Goal: Task Accomplishment & Management: Complete application form

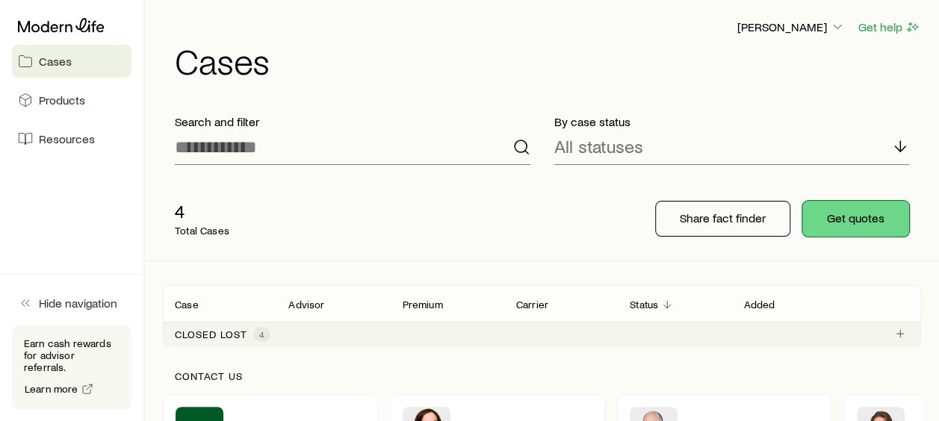
click at [845, 226] on button "Get quotes" at bounding box center [855, 219] width 107 height 36
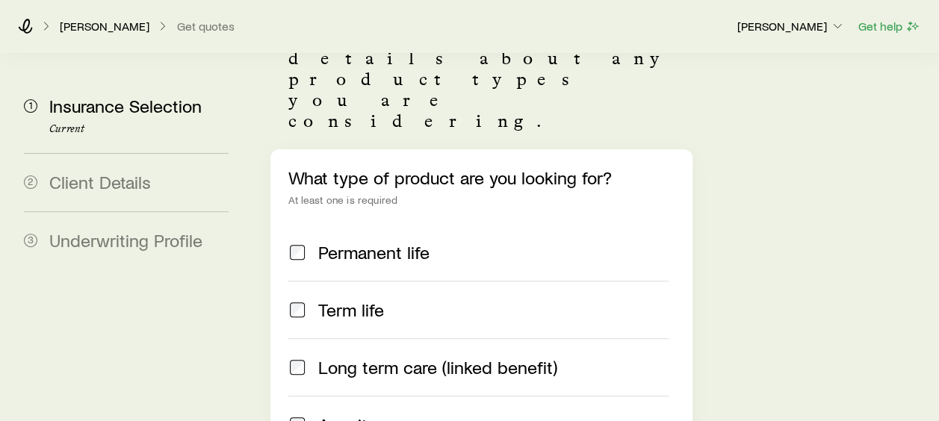
scroll to position [224, 0]
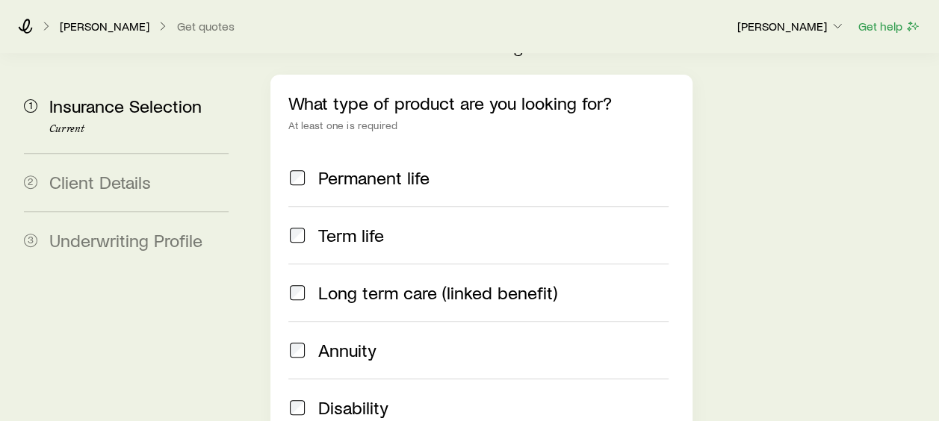
click at [305, 167] on span at bounding box center [297, 177] width 18 height 21
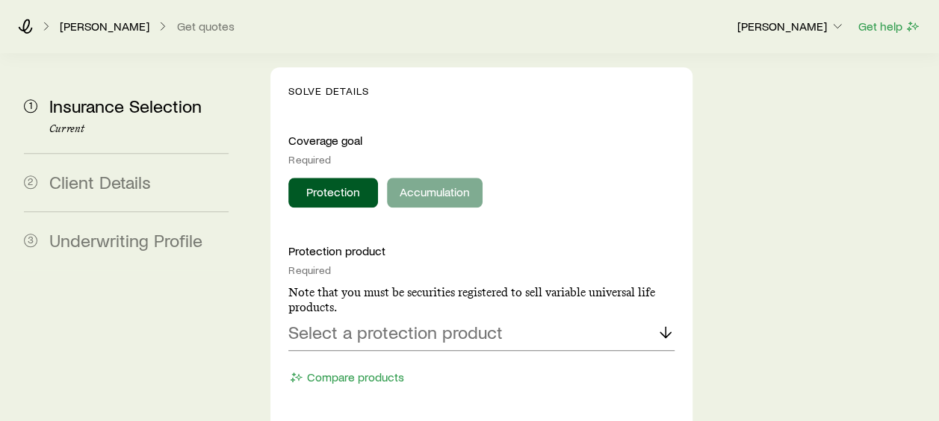
scroll to position [672, 0]
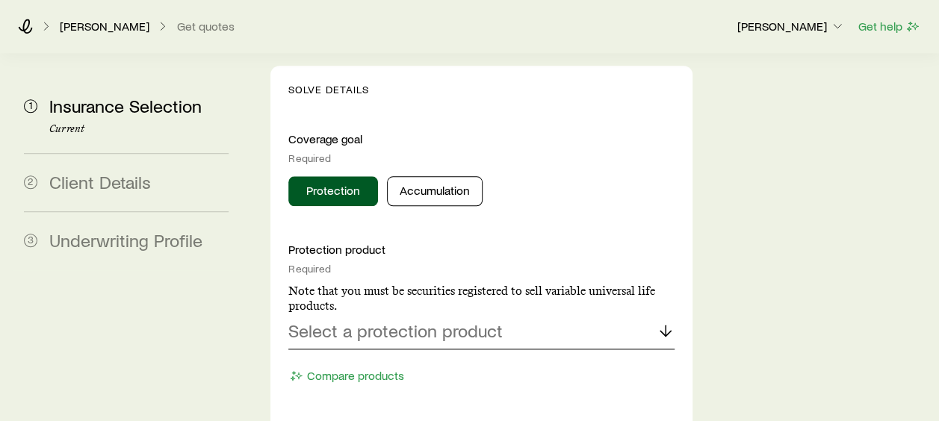
click at [411, 320] on p "Select a protection product" at bounding box center [395, 330] width 214 height 21
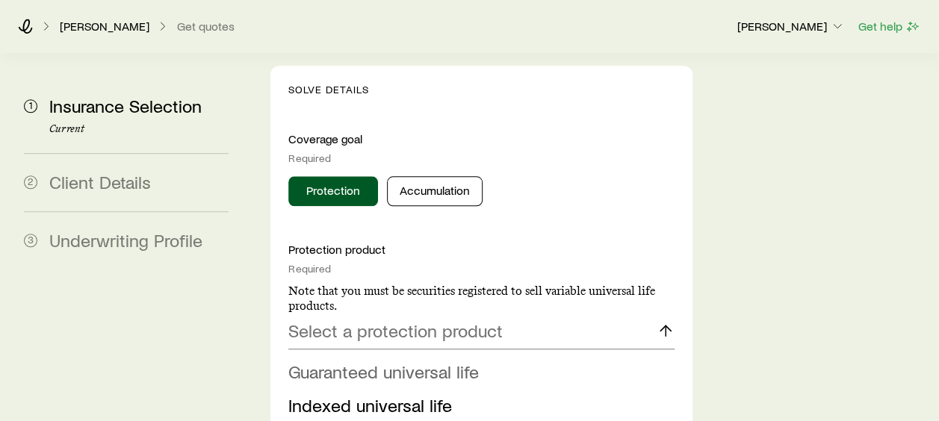
click at [393, 361] on span "Guaranteed universal life" at bounding box center [383, 372] width 190 height 22
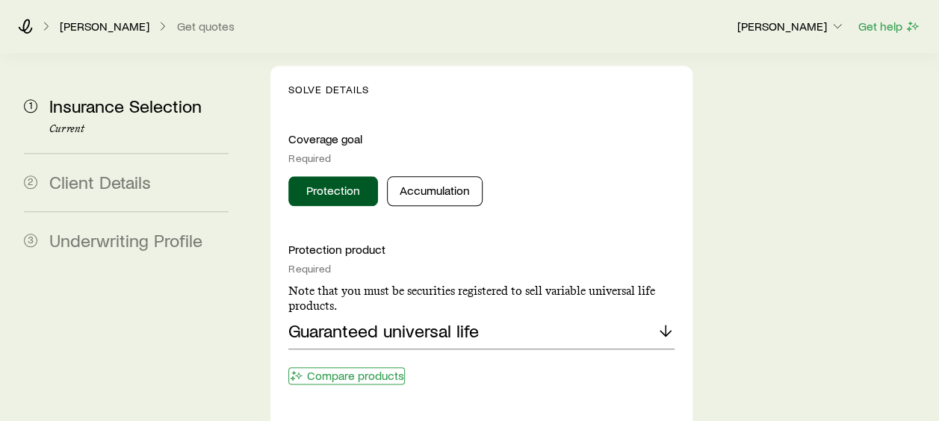
click at [385, 368] on button "Compare products" at bounding box center [346, 376] width 117 height 17
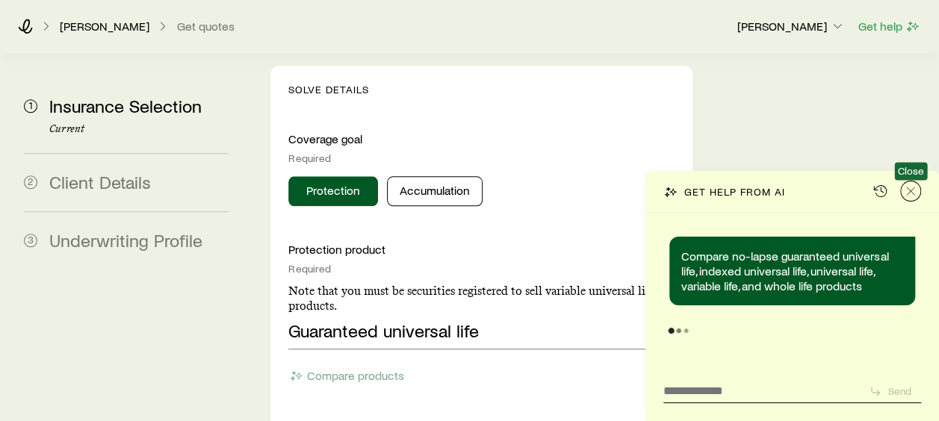
click at [910, 188] on icon "Close" at bounding box center [910, 191] width 15 height 15
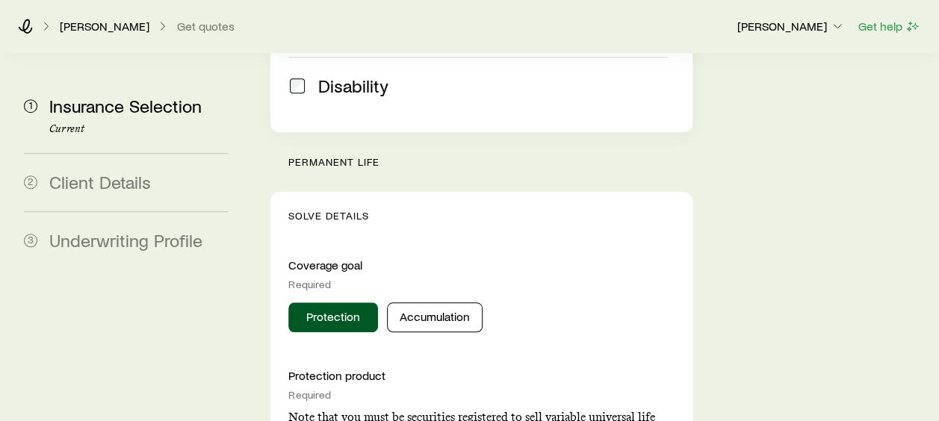
scroll to position [523, 0]
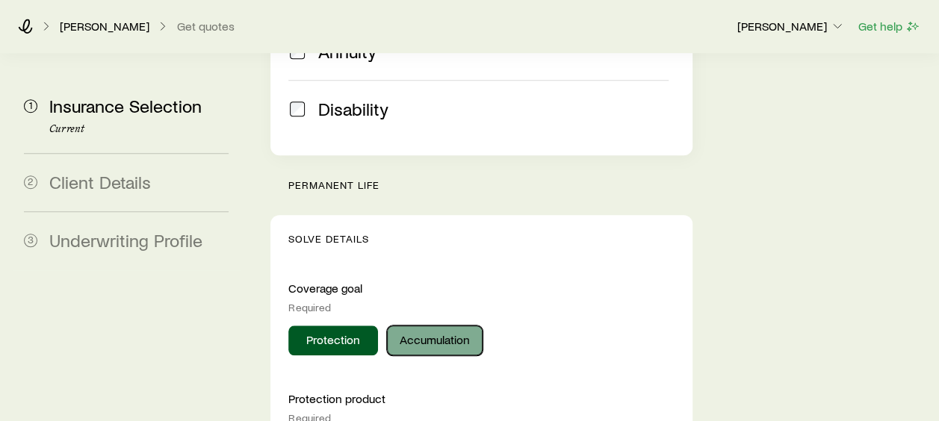
click at [420, 326] on button "Accumulation" at bounding box center [435, 341] width 96 height 30
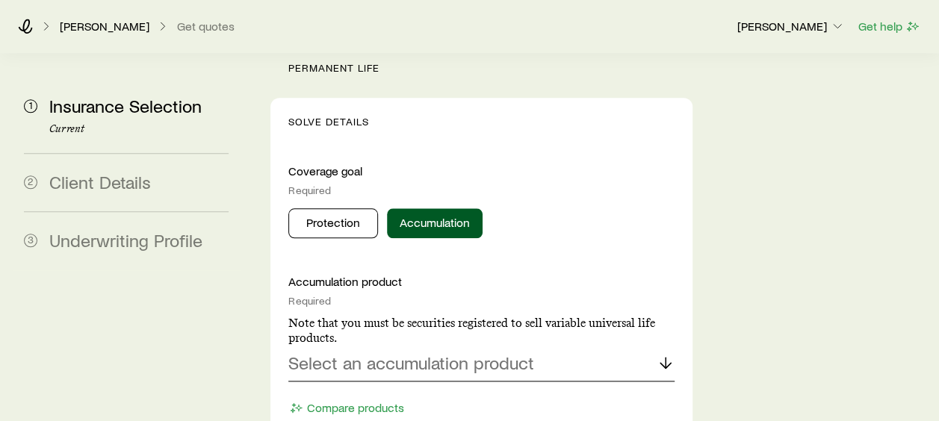
scroll to position [672, 0]
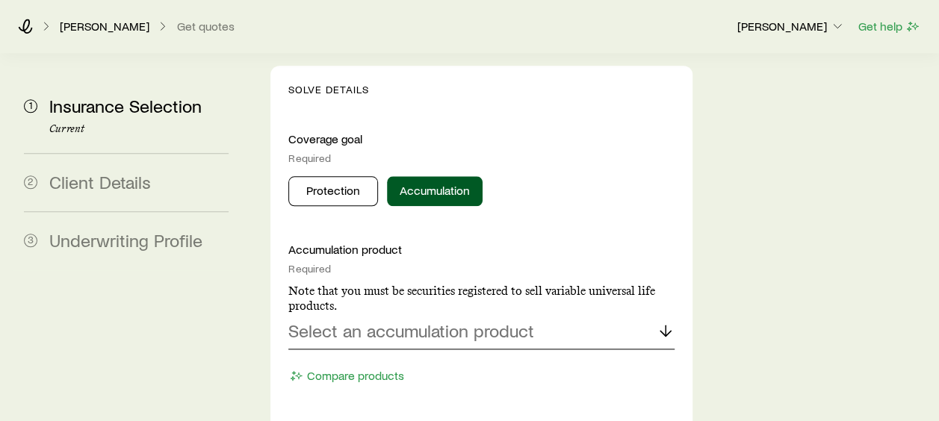
click at [548, 314] on div "Select an accumulation product" at bounding box center [480, 332] width 385 height 36
click at [388, 361] on span "Indexed universal life" at bounding box center [370, 372] width 164 height 22
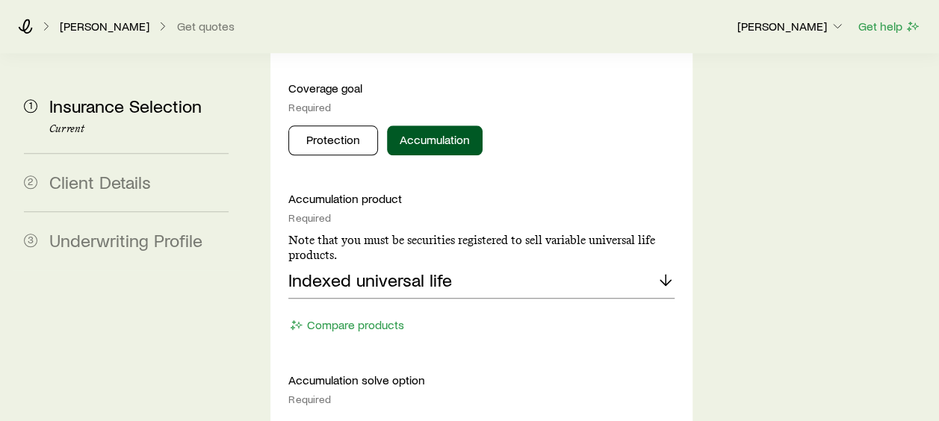
scroll to position [747, 0]
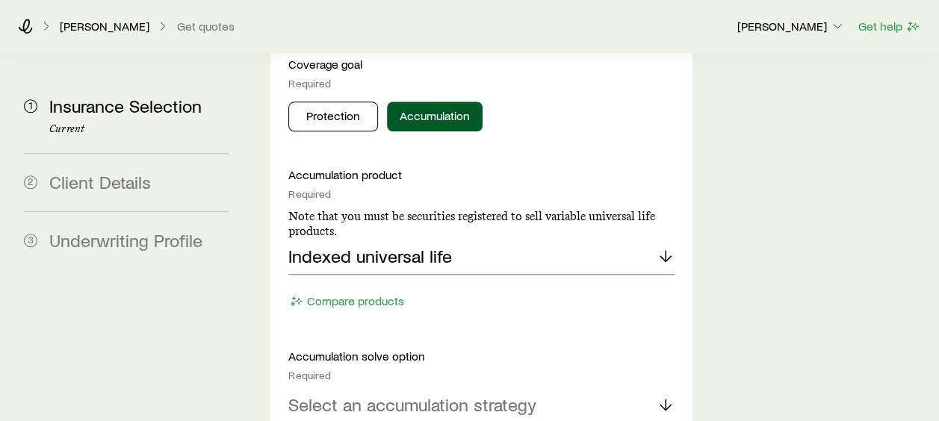
click at [397, 394] on p "Select an accumulation strategy" at bounding box center [412, 404] width 248 height 21
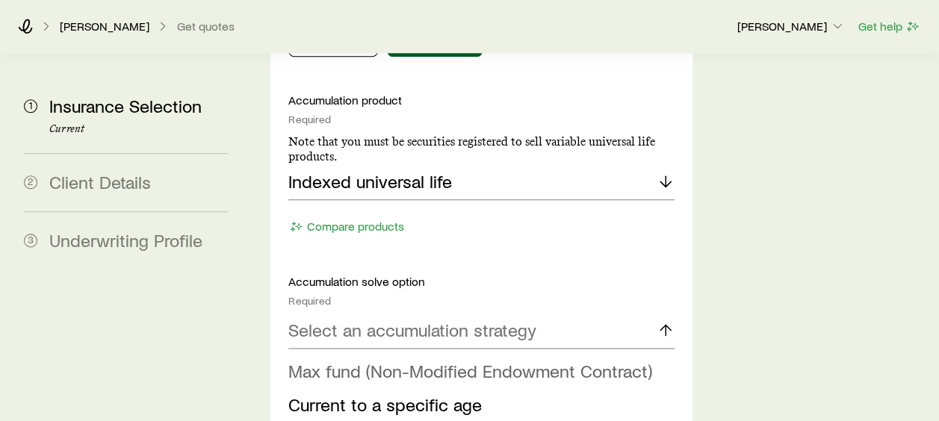
click at [493, 360] on span "Max fund (Non-Modified Endowment Contract)" at bounding box center [470, 371] width 364 height 22
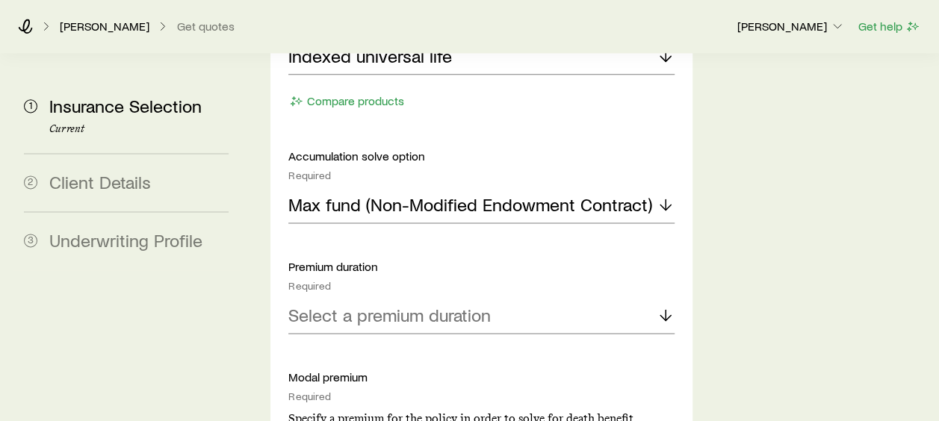
scroll to position [971, 0]
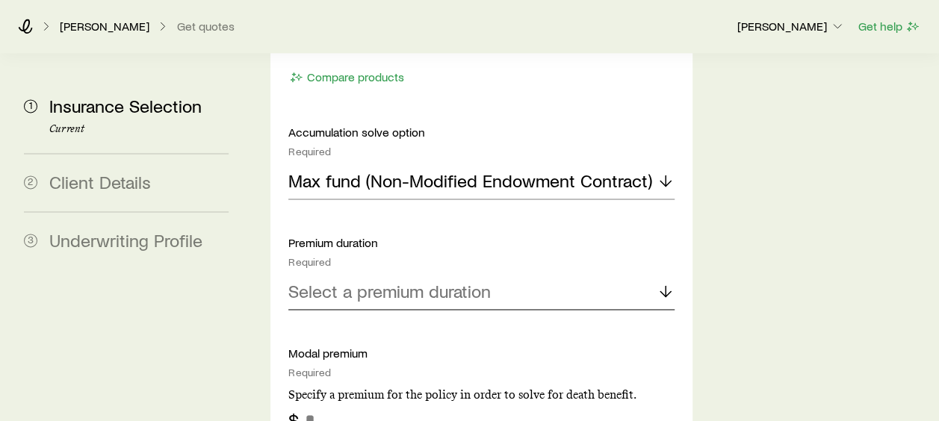
click at [396, 274] on div "Select a premium duration" at bounding box center [480, 292] width 385 height 36
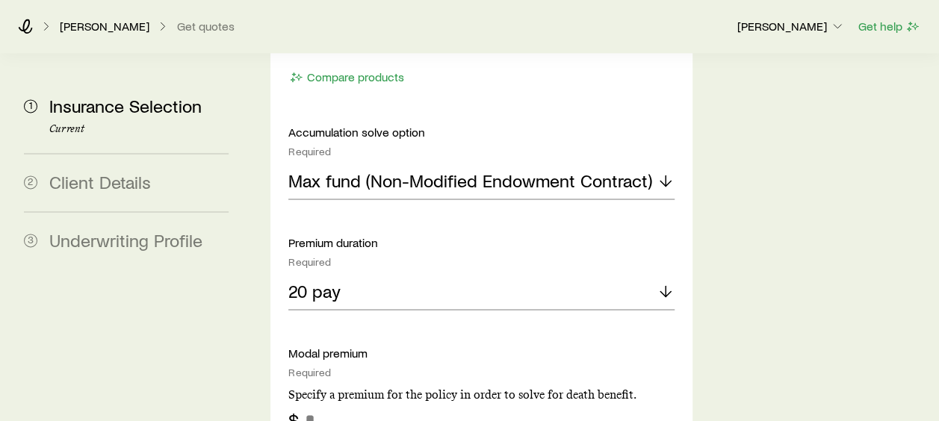
scroll to position [1046, 0]
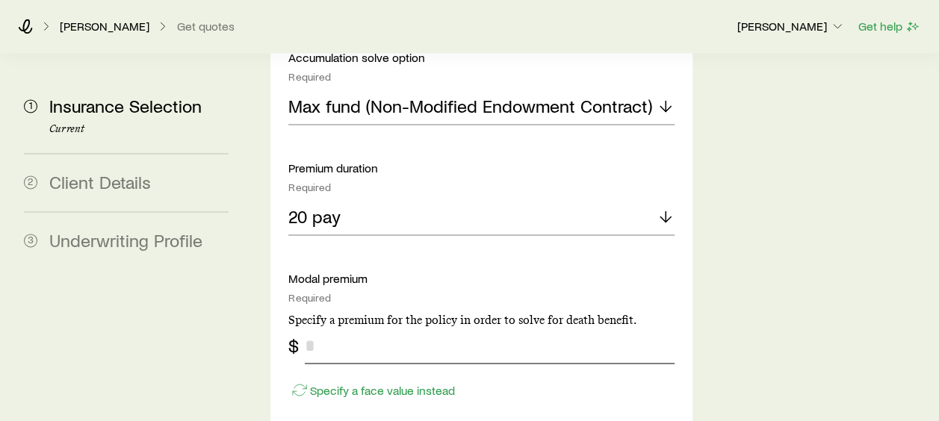
click at [332, 328] on input "tel" at bounding box center [489, 346] width 369 height 36
type input "******"
click at [493, 340] on div "Accumulation product Required Note that you must be securities registered to se…" at bounding box center [480, 364] width 385 height 990
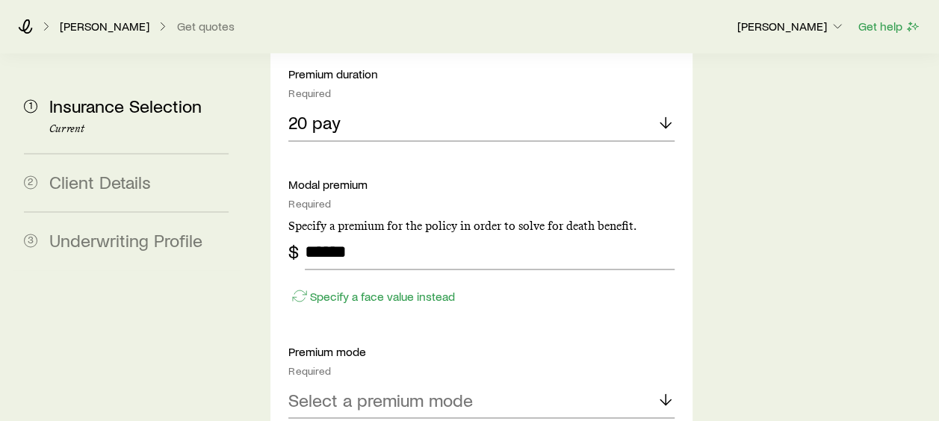
scroll to position [1195, 0]
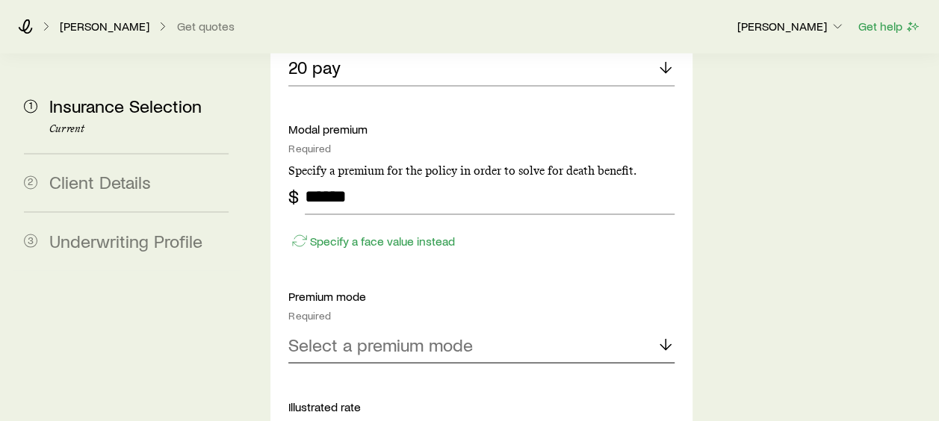
click at [438, 327] on div "Select a premium mode" at bounding box center [480, 345] width 385 height 36
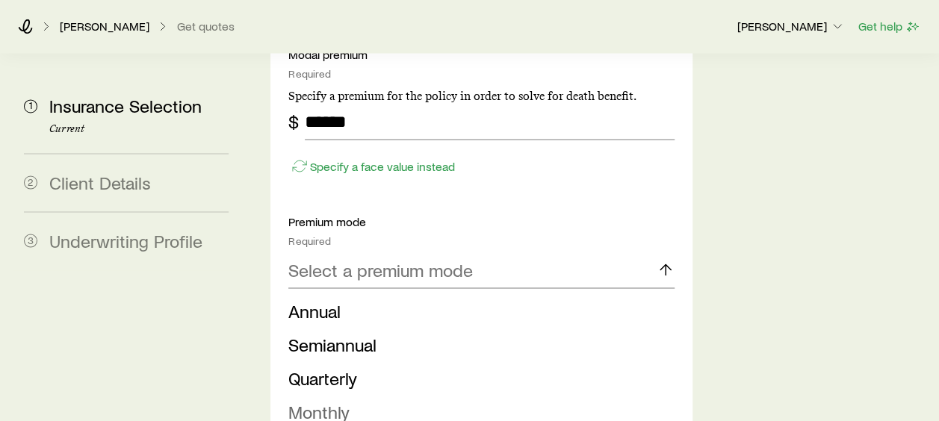
click at [365, 395] on li "Monthly" at bounding box center [476, 412] width 376 height 34
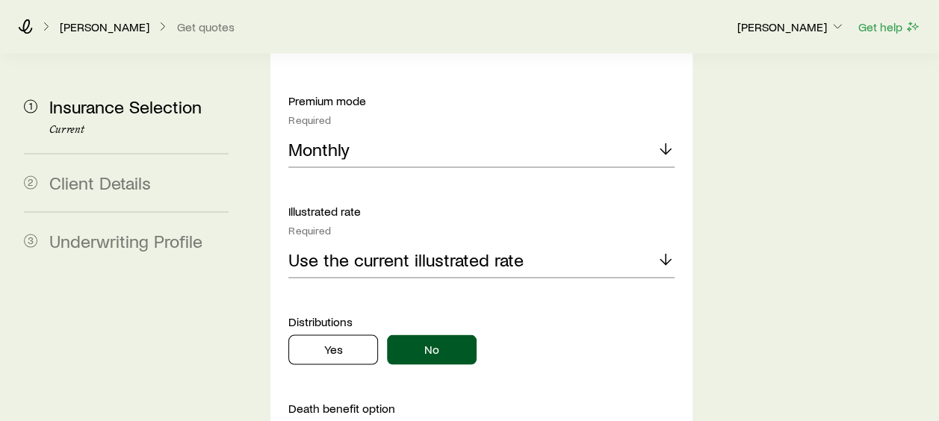
scroll to position [1419, 0]
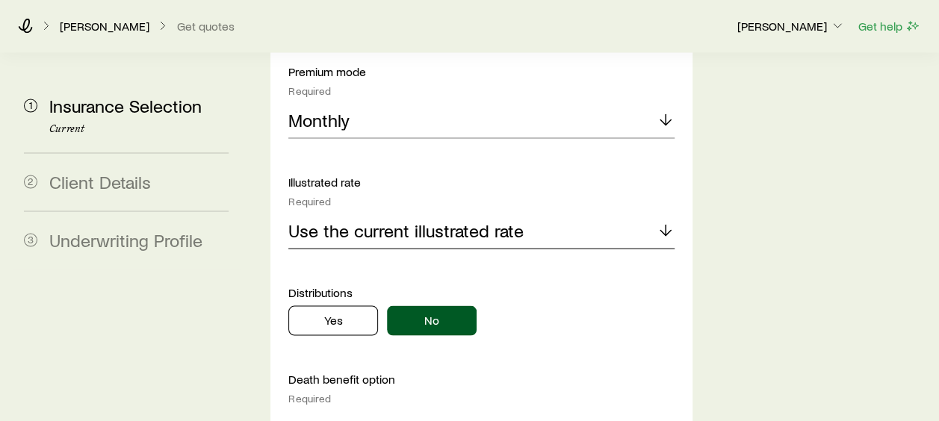
click at [357, 220] on p "Use the current illustrated rate" at bounding box center [405, 230] width 235 height 21
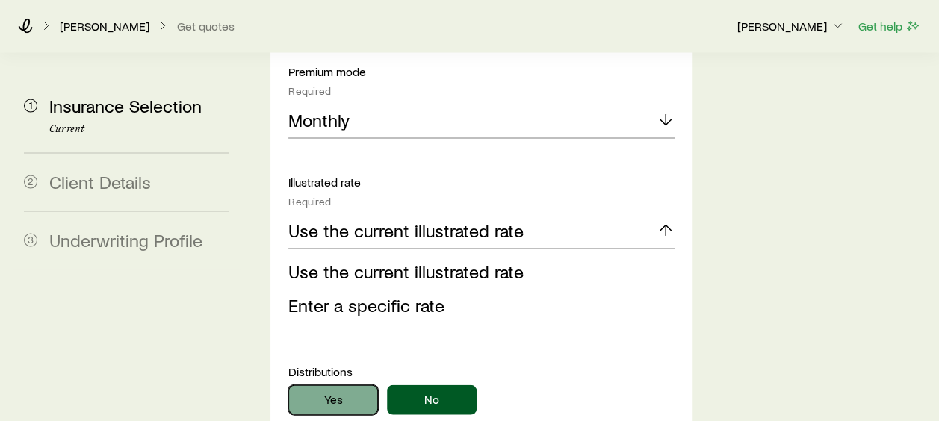
click at [353, 385] on button "Yes" at bounding box center [333, 400] width 90 height 30
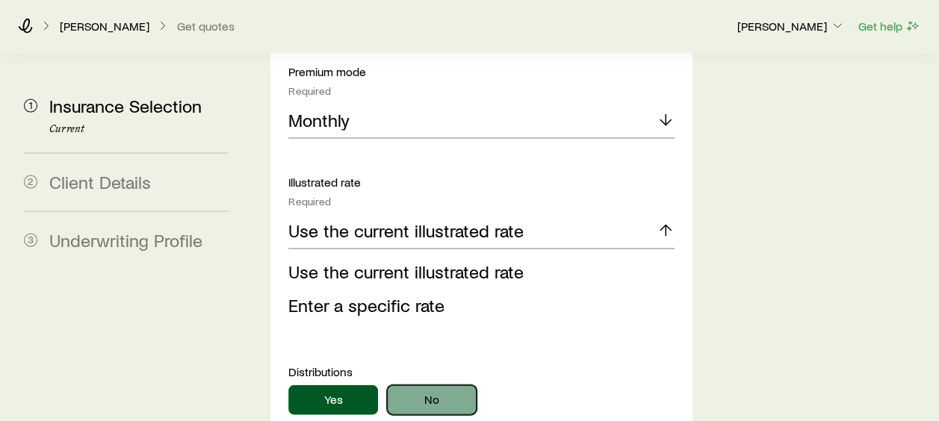
click at [406, 385] on button "No" at bounding box center [432, 400] width 90 height 30
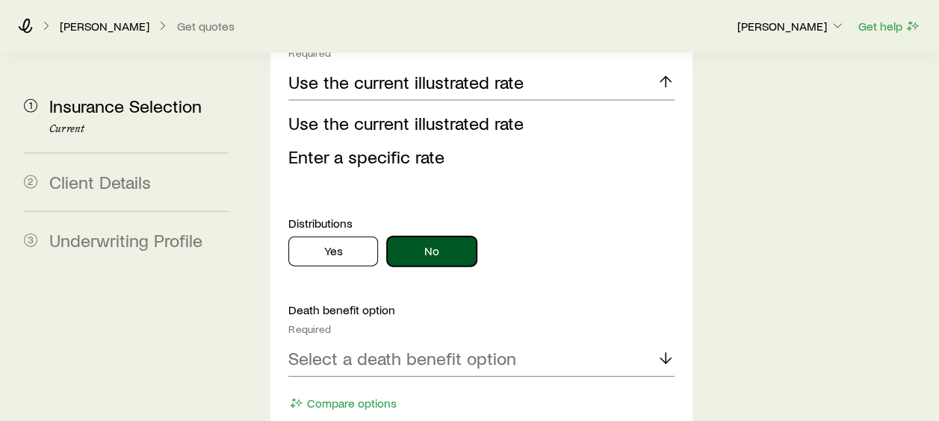
scroll to position [1569, 0]
click at [481, 347] on p "Select a death benefit option" at bounding box center [402, 357] width 228 height 21
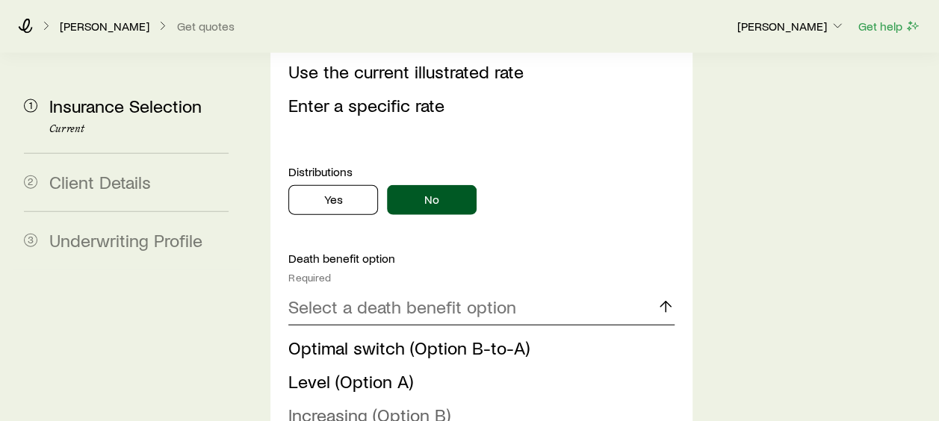
scroll to position [1643, 0]
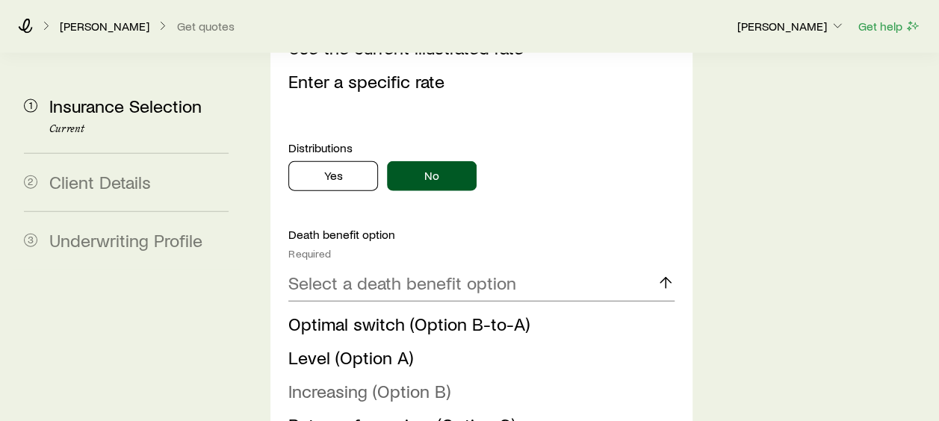
click at [371, 380] on span "Increasing (Option B)" at bounding box center [369, 391] width 162 height 22
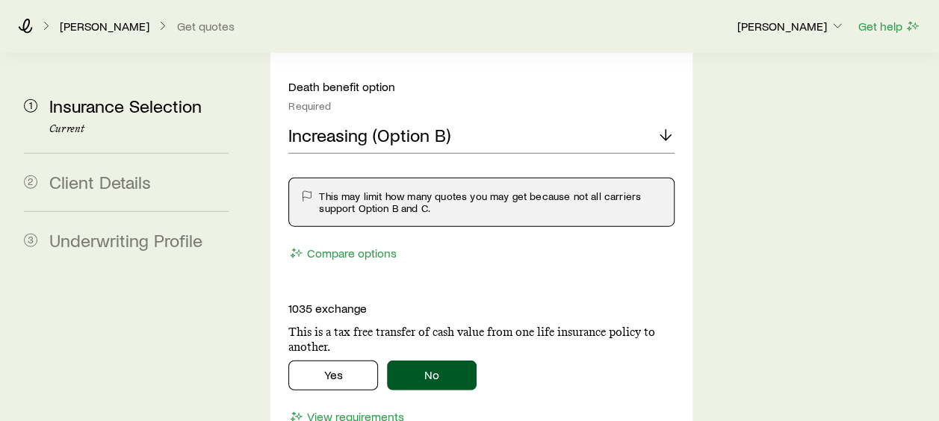
scroll to position [1793, 0]
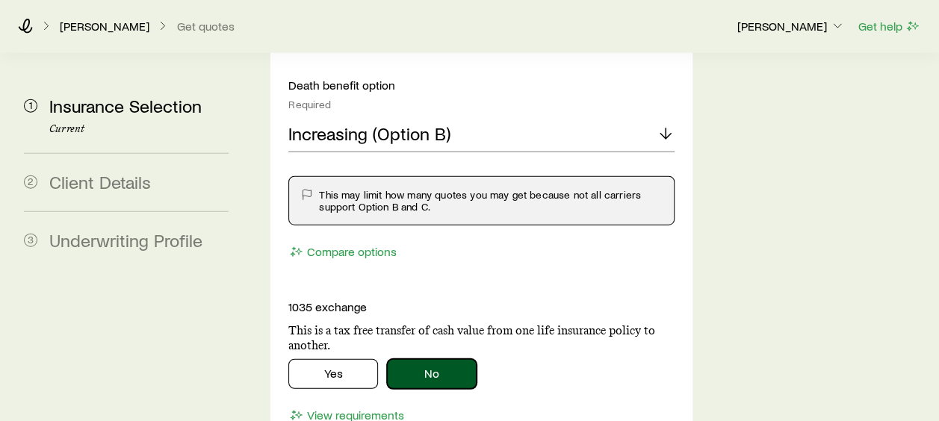
click at [444, 359] on button "No" at bounding box center [432, 374] width 90 height 30
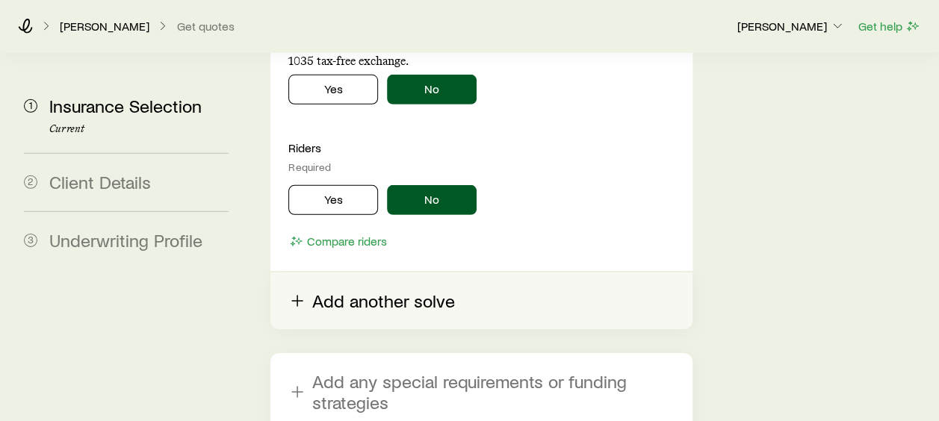
scroll to position [2308, 0]
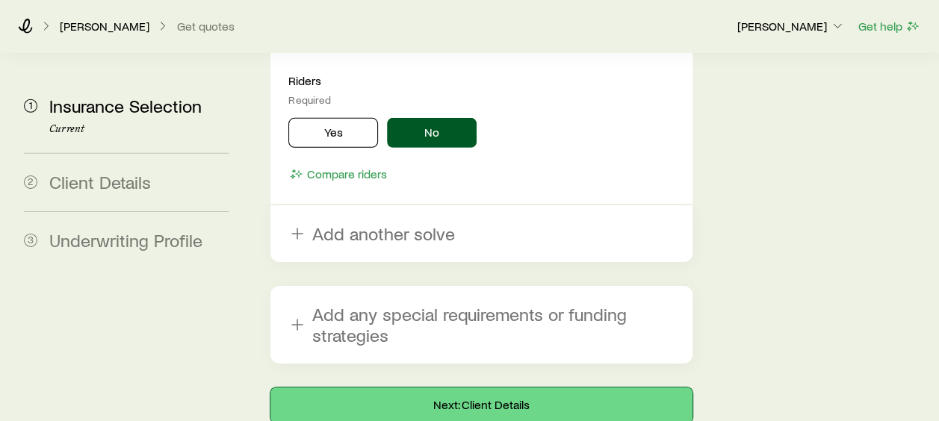
click at [464, 388] on button "Next: Client Details" at bounding box center [480, 406] width 421 height 36
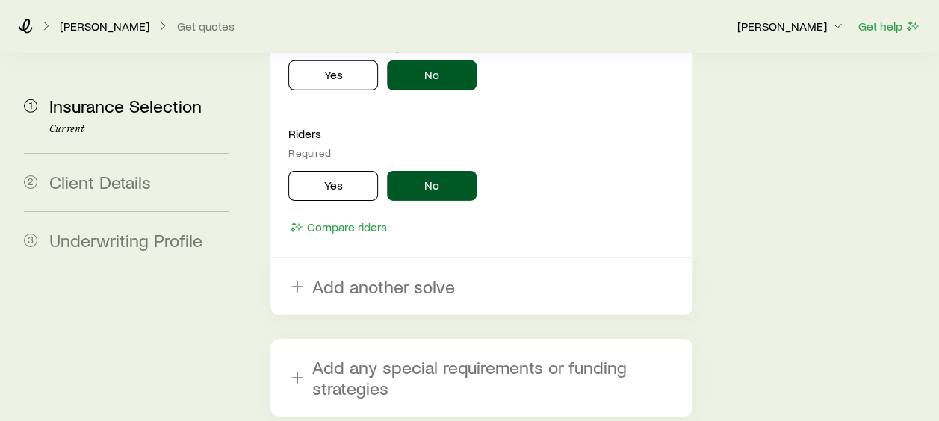
scroll to position [2369, 0]
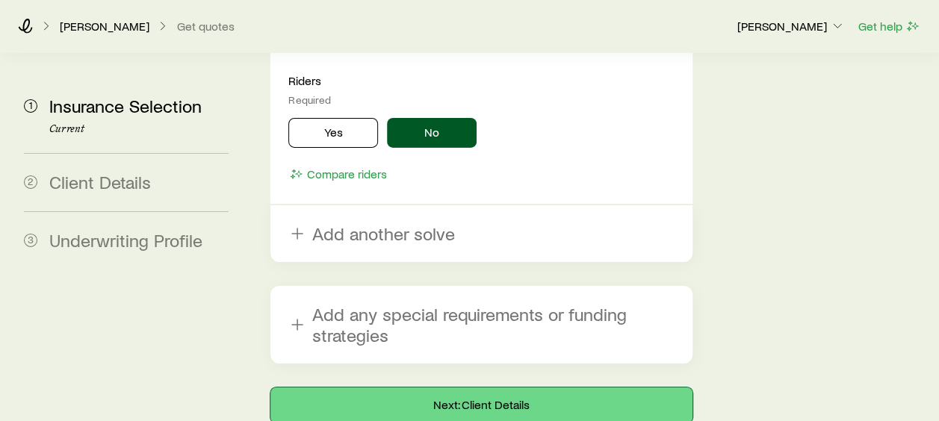
click at [420, 388] on button "Next: Client Details" at bounding box center [480, 406] width 421 height 36
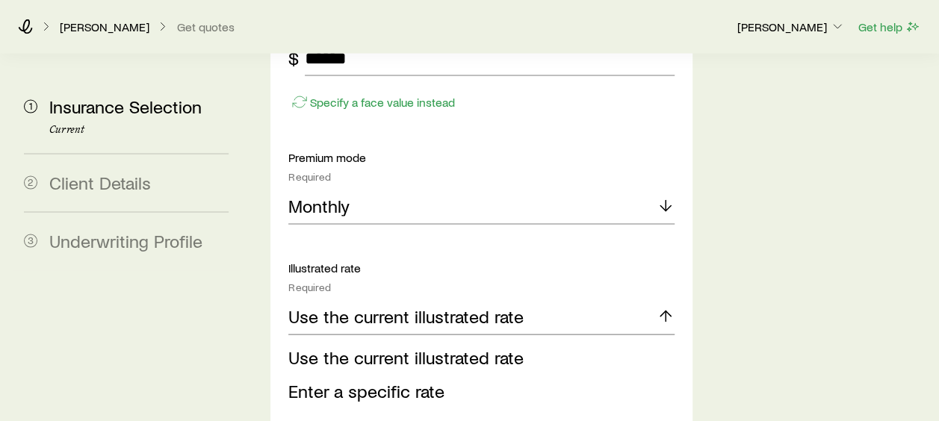
scroll to position [1419, 0]
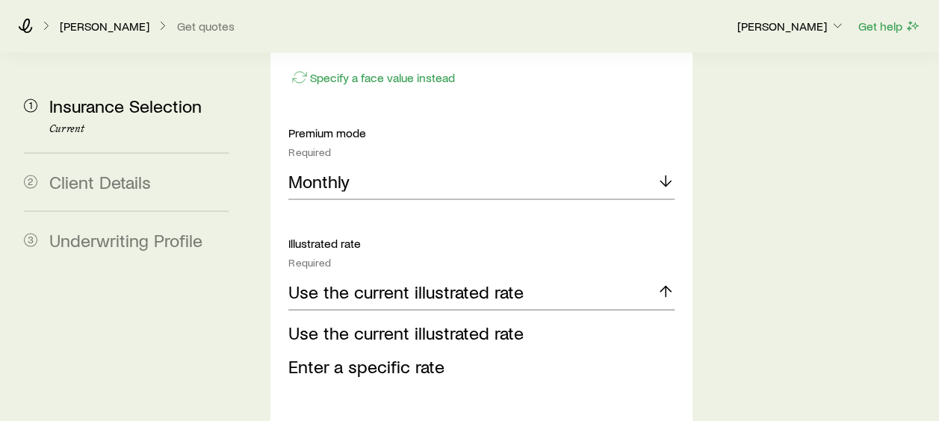
click at [404, 356] on span "Enter a specific rate" at bounding box center [366, 367] width 156 height 22
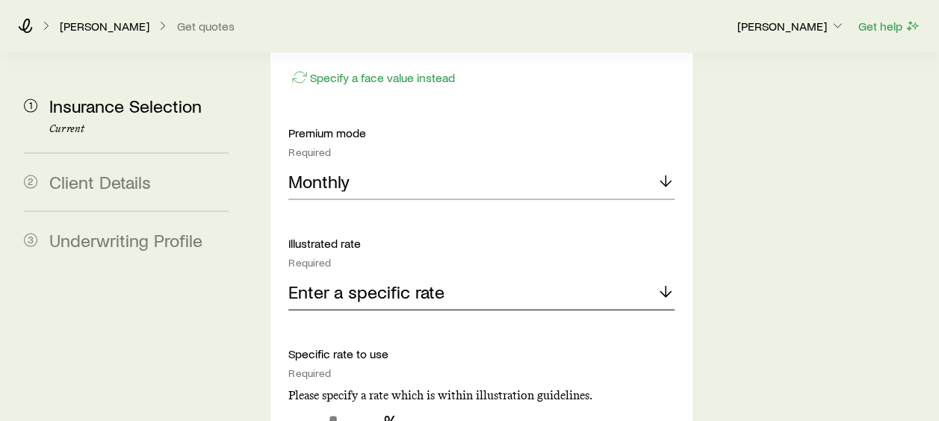
click at [403, 282] on p "Enter a specific rate" at bounding box center [366, 292] width 156 height 21
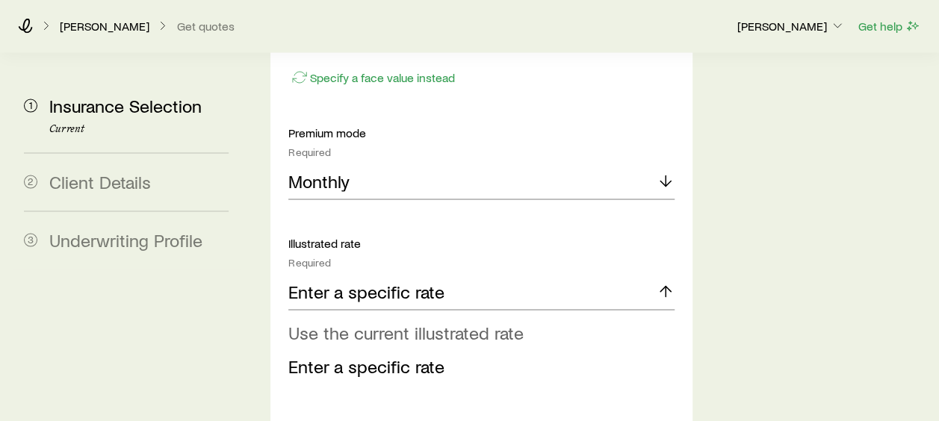
click at [385, 322] on span "Use the current illustrated rate" at bounding box center [405, 333] width 235 height 22
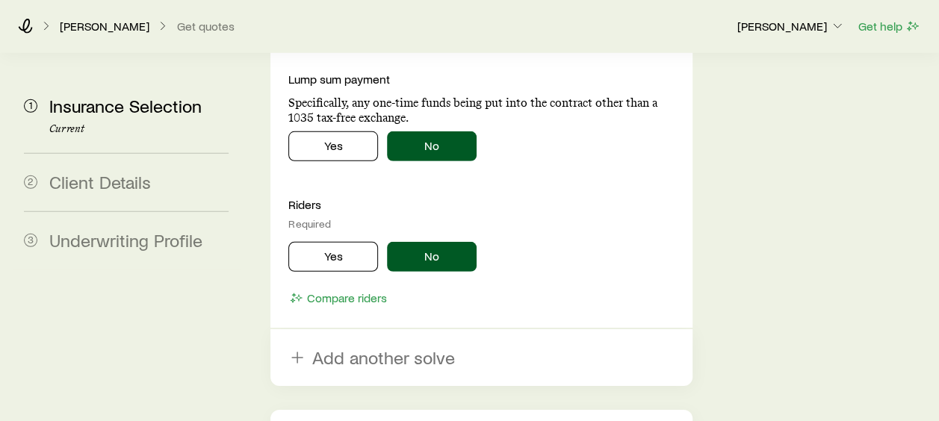
scroll to position [2290, 0]
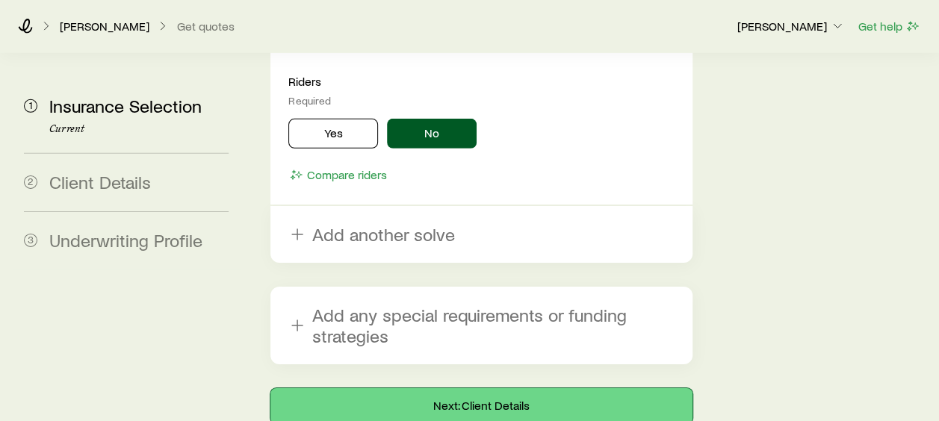
click at [431, 388] on button "Next: Client Details" at bounding box center [480, 406] width 421 height 36
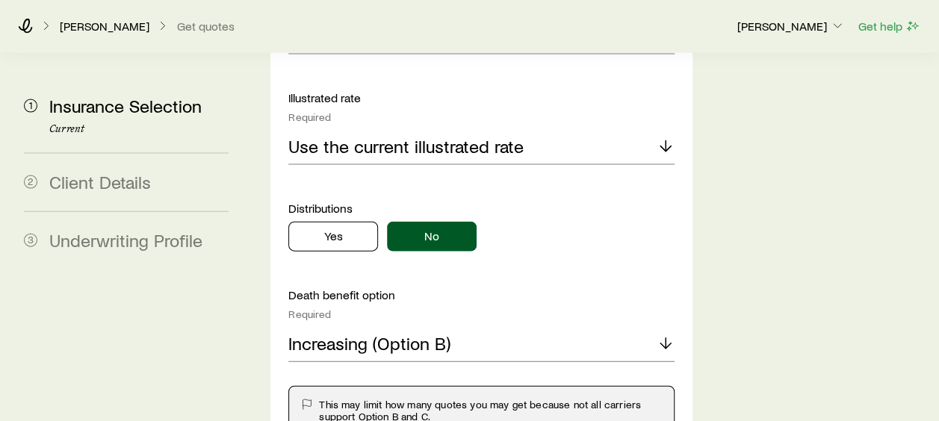
scroll to position [1569, 0]
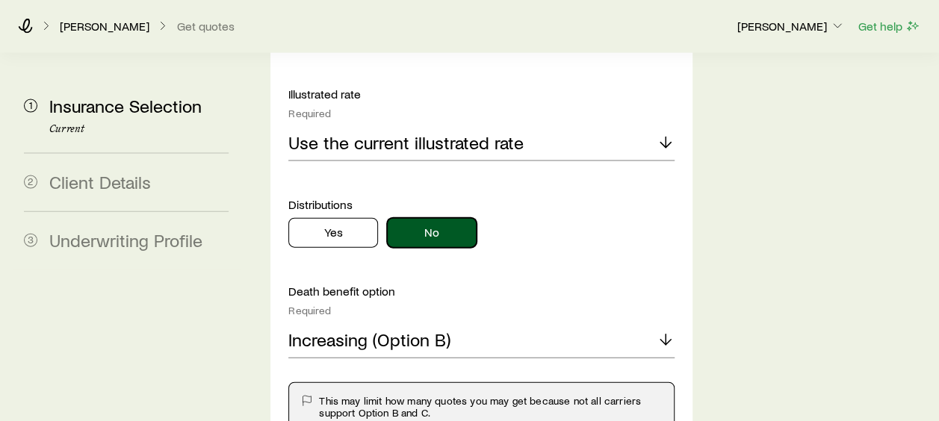
click at [408, 218] on button "No" at bounding box center [432, 233] width 90 height 30
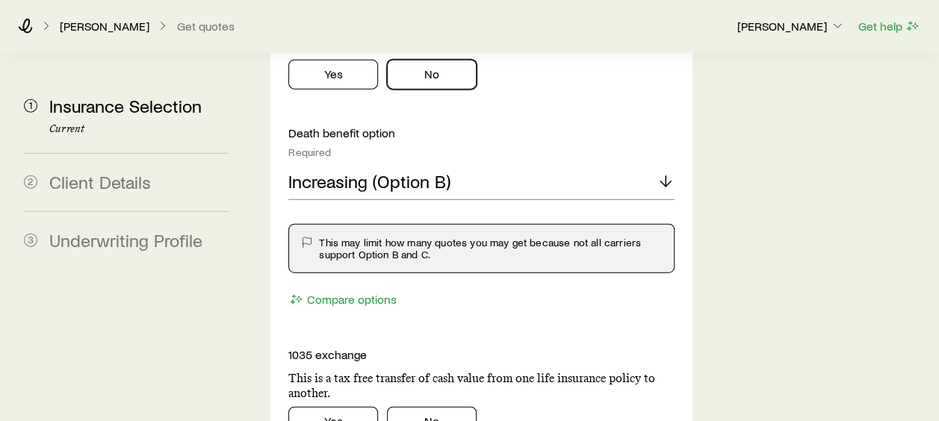
scroll to position [1793, 0]
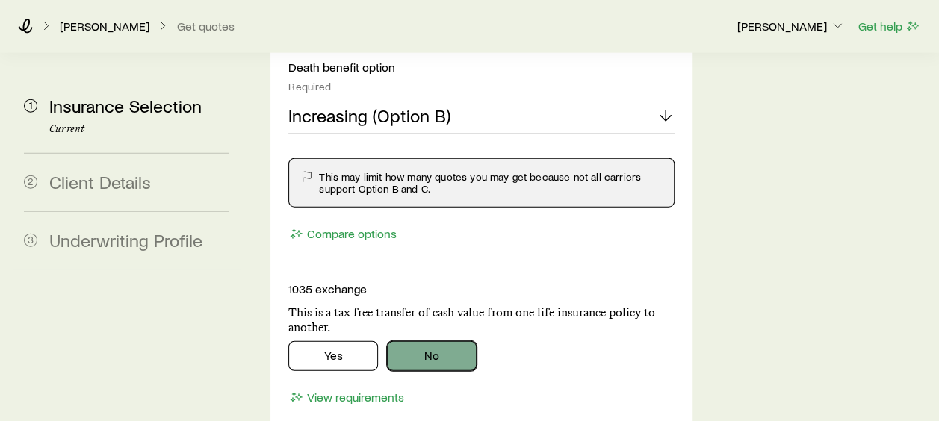
click at [421, 341] on button "No" at bounding box center [432, 356] width 90 height 30
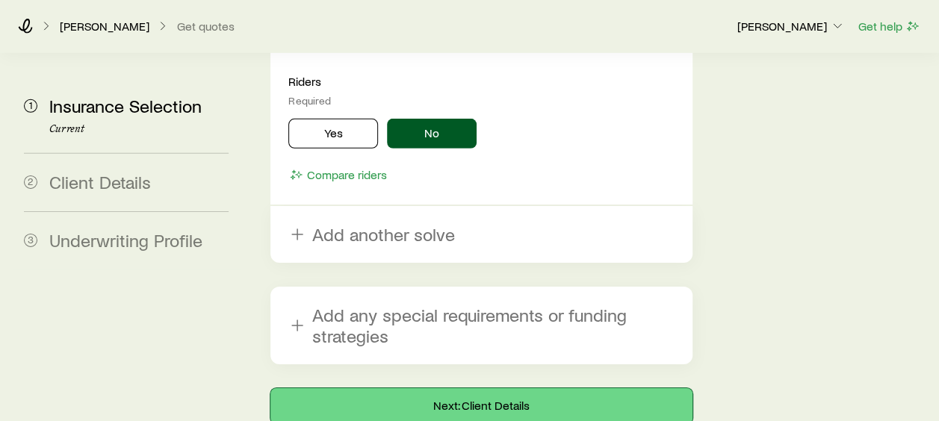
click at [487, 388] on button "Next: Client Details" at bounding box center [480, 406] width 421 height 36
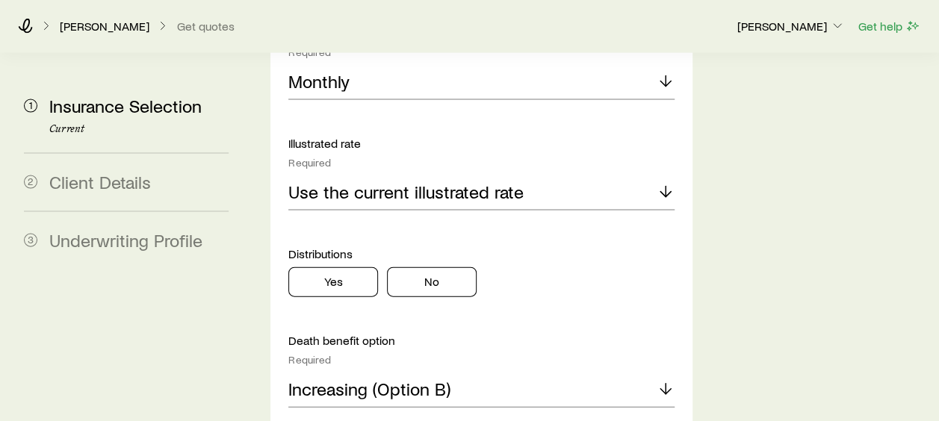
scroll to position [1569, 0]
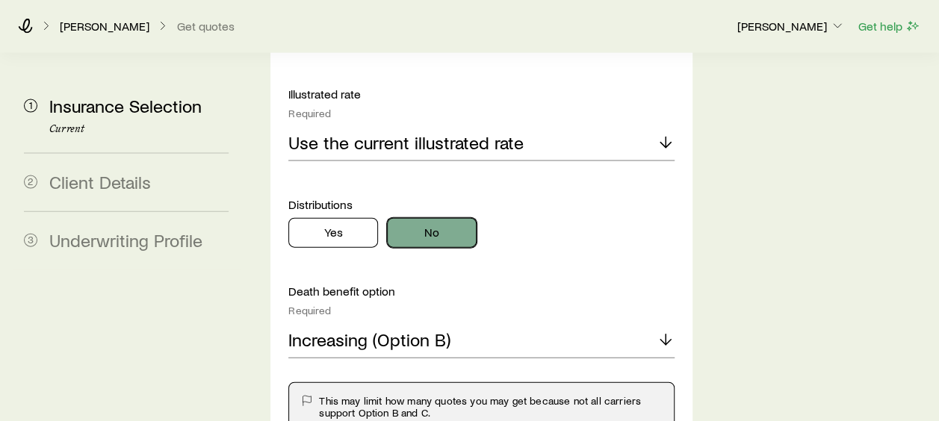
click at [409, 218] on button "No" at bounding box center [432, 233] width 90 height 30
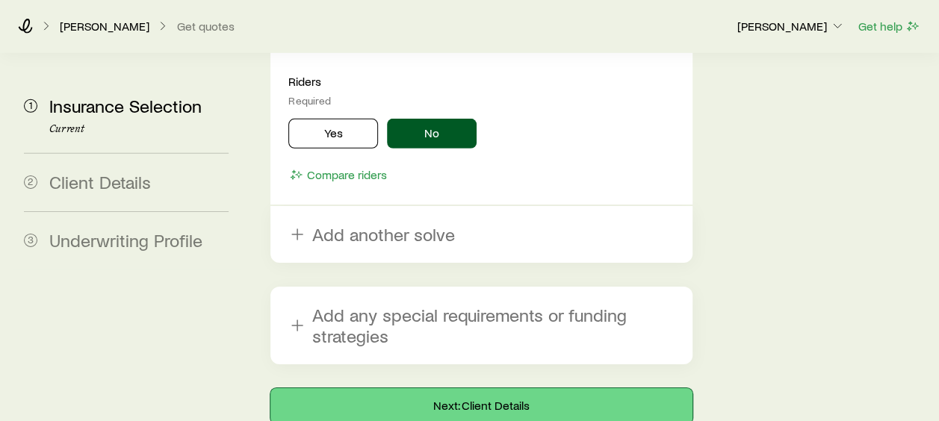
click at [477, 388] on button "Next: Client Details" at bounding box center [480, 406] width 421 height 36
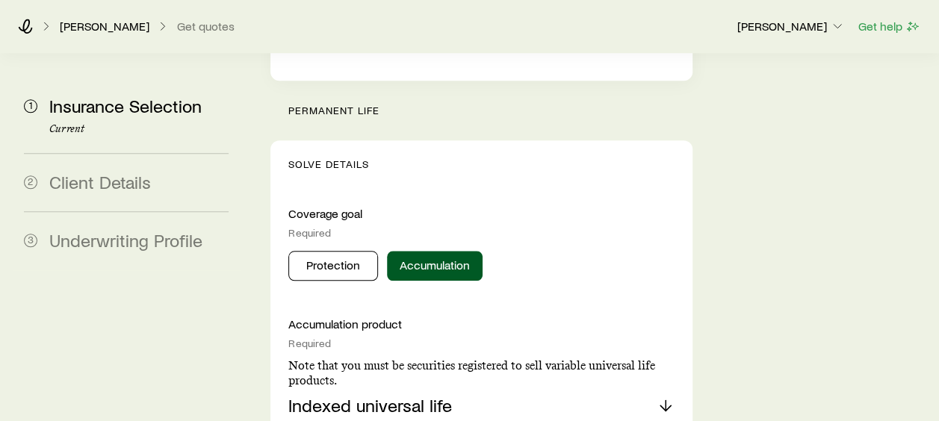
scroll to position [721, 0]
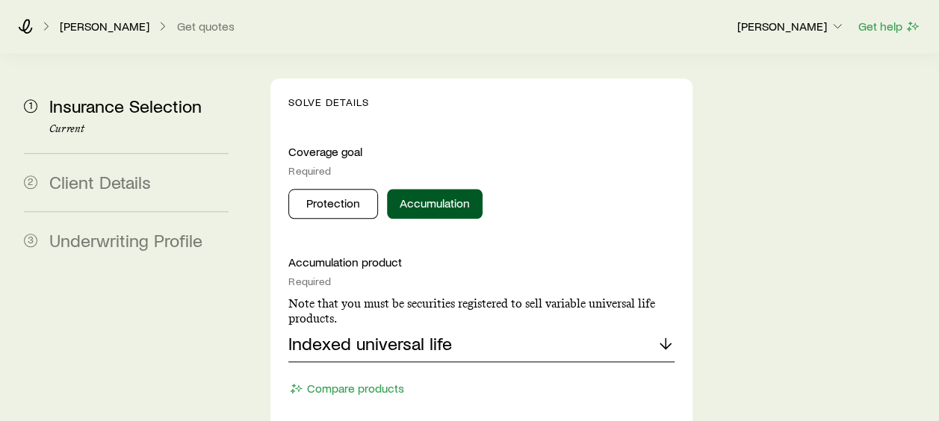
click at [421, 326] on div "Indexed universal life" at bounding box center [480, 344] width 385 height 36
click at [395, 373] on span "Indexed universal life" at bounding box center [370, 384] width 164 height 22
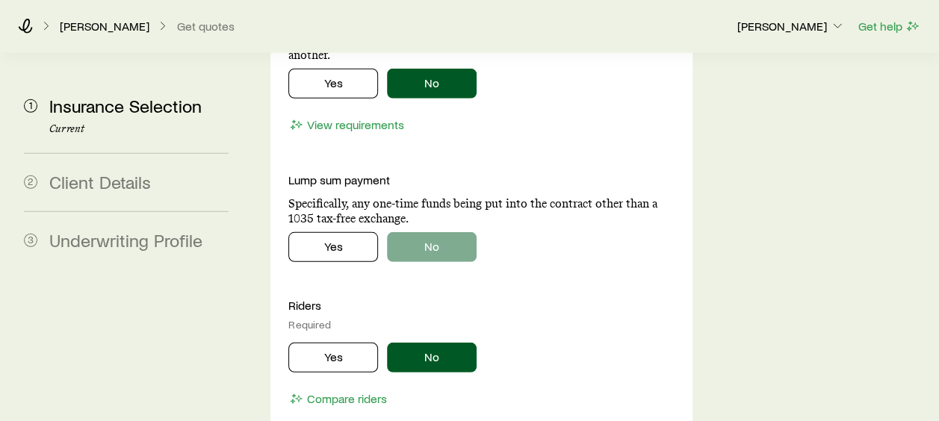
scroll to position [2140, 0]
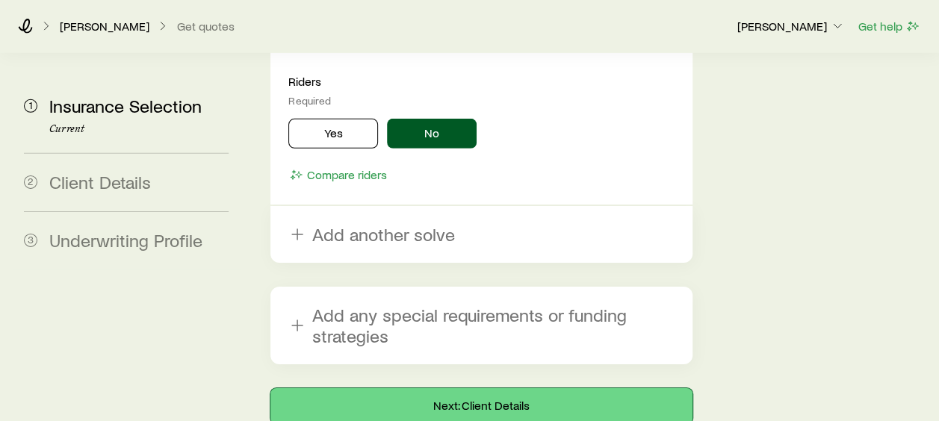
click at [443, 388] on button "Next: Client Details" at bounding box center [480, 406] width 421 height 36
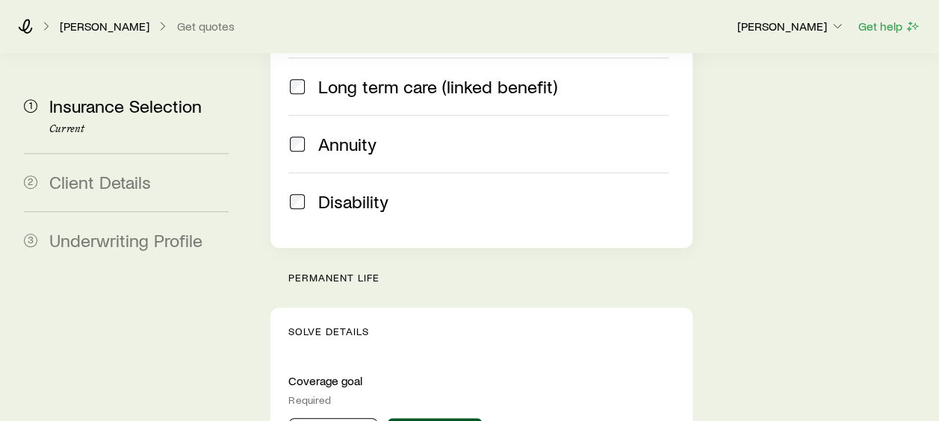
scroll to position [523, 0]
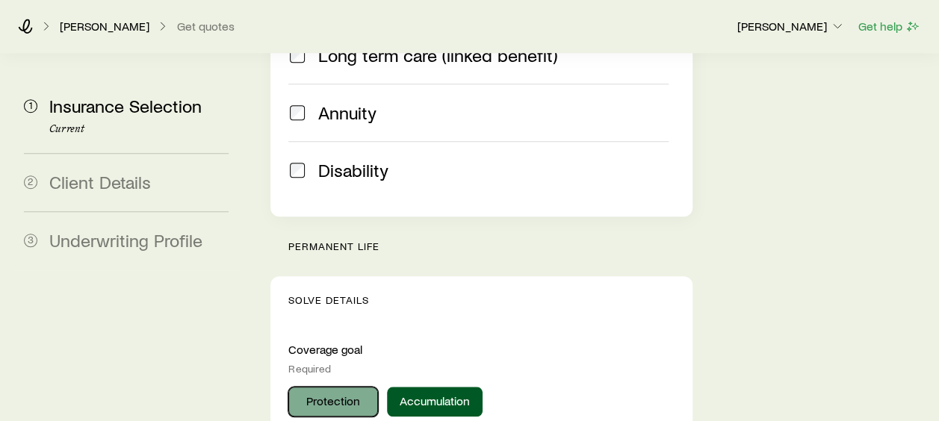
click at [349, 387] on button "Protection" at bounding box center [333, 402] width 90 height 30
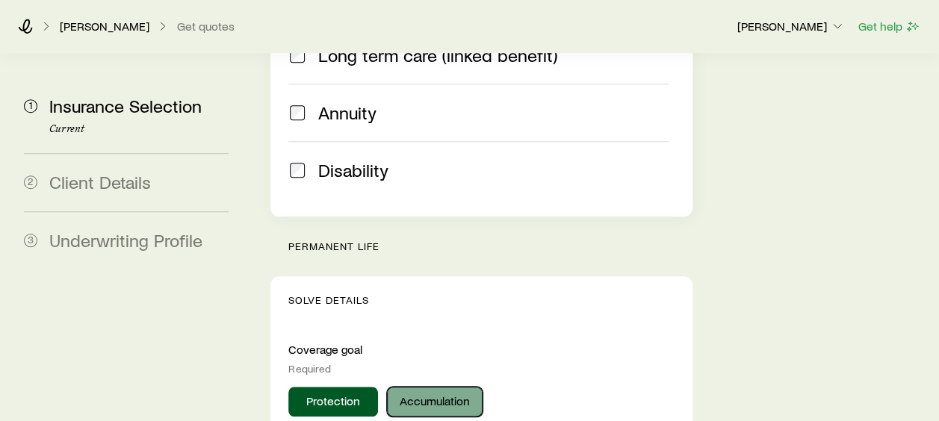
click at [429, 387] on button "Accumulation" at bounding box center [435, 402] width 96 height 30
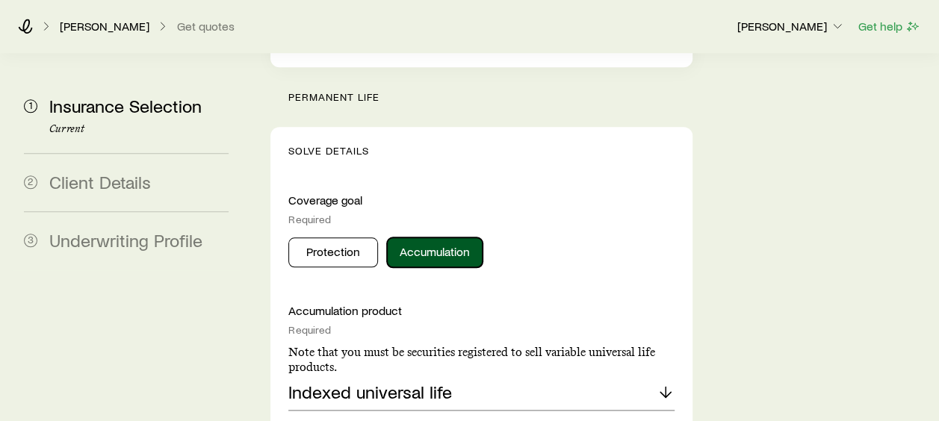
scroll to position [747, 0]
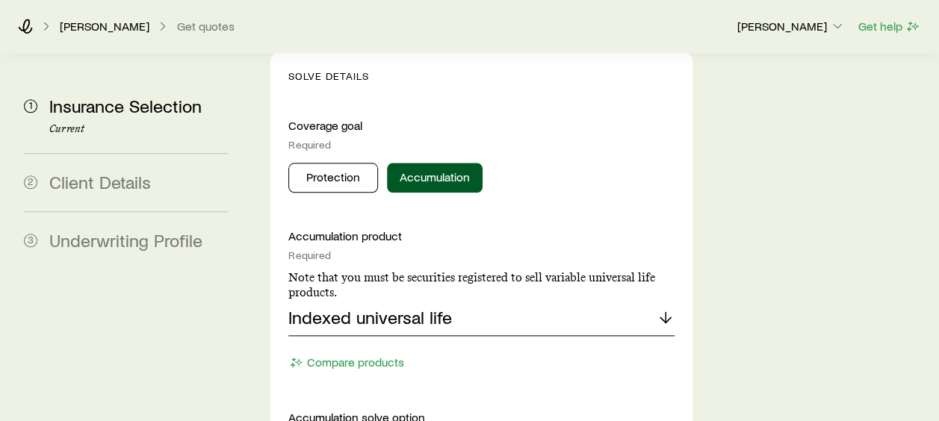
click at [462, 300] on div "Indexed universal life" at bounding box center [480, 318] width 385 height 36
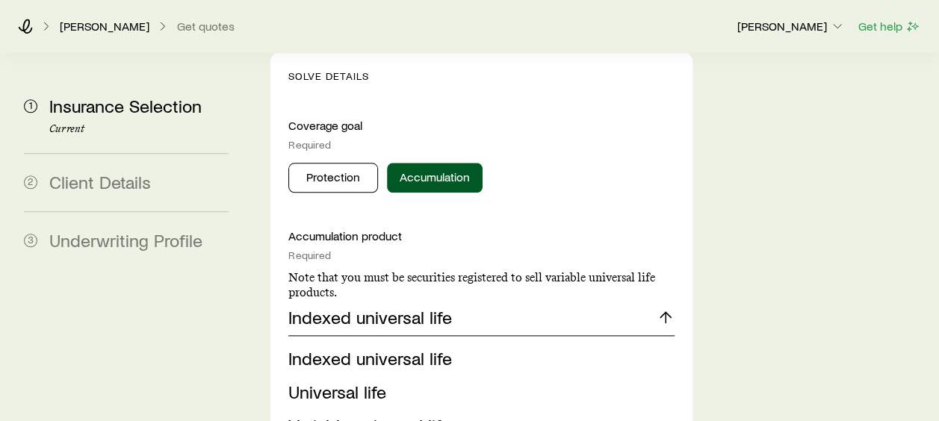
click at [462, 300] on div "Indexed universal life" at bounding box center [480, 318] width 385 height 36
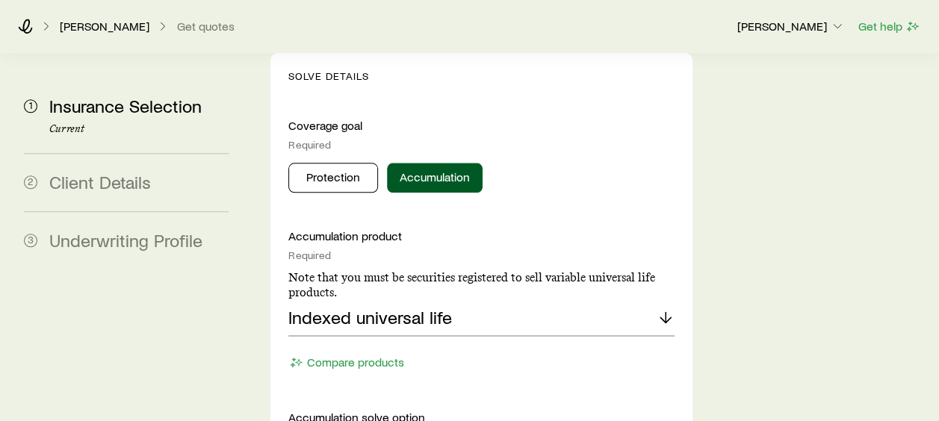
click at [385, 410] on p "Accumulation solve option" at bounding box center [480, 417] width 385 height 15
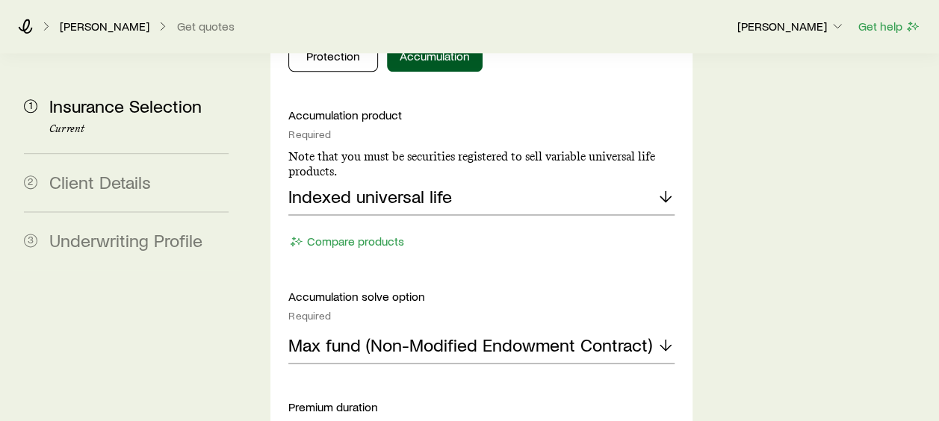
scroll to position [896, 0]
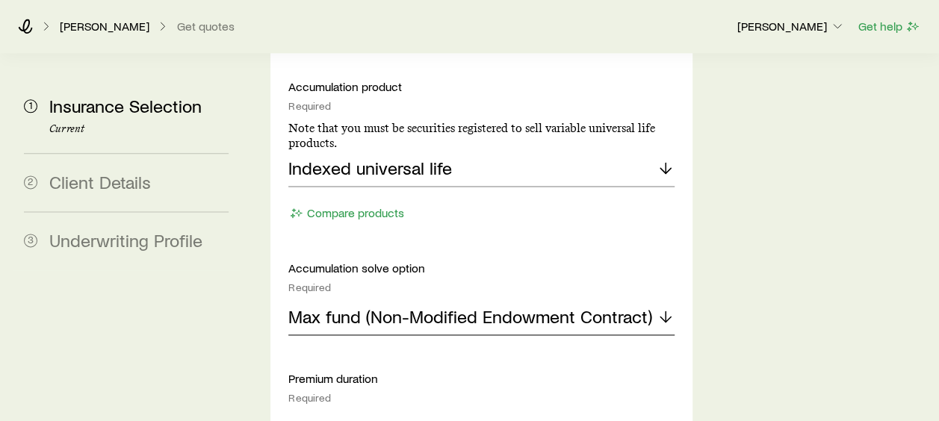
click at [410, 306] on p "Max fund (Non-Modified Endowment Contract)" at bounding box center [470, 316] width 364 height 21
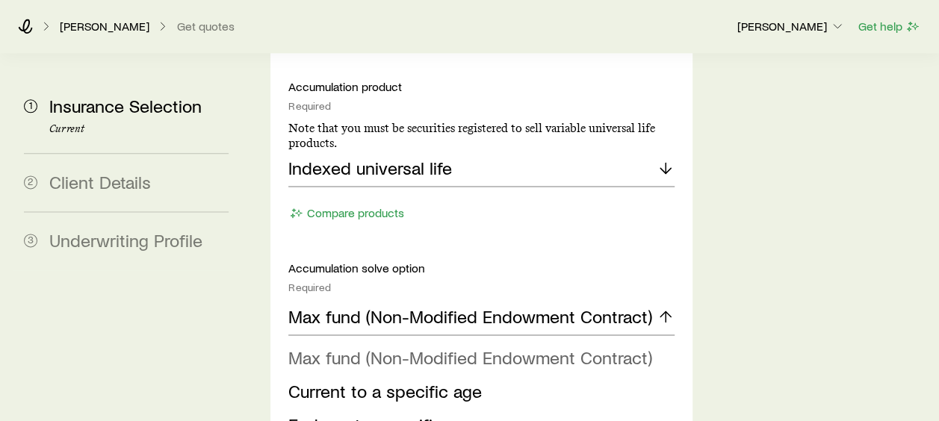
click at [403, 347] on span "Max fund (Non-Modified Endowment Contract)" at bounding box center [470, 358] width 364 height 22
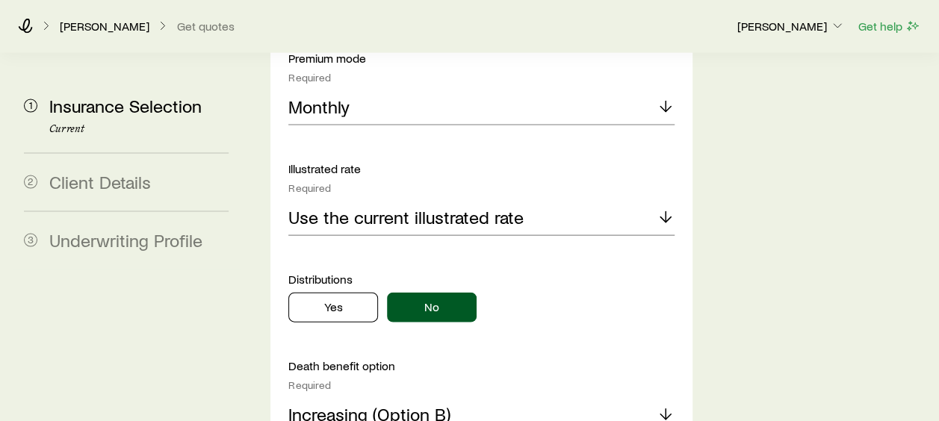
scroll to position [1569, 0]
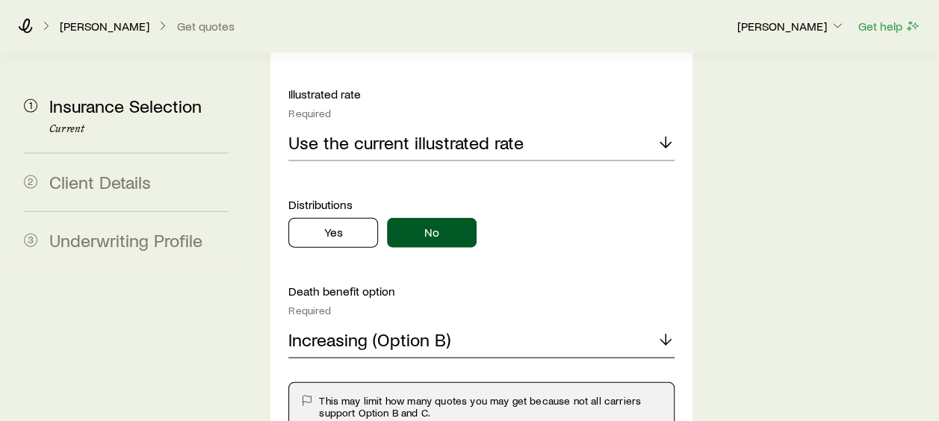
click at [386, 329] on p "Increasing (Option B)" at bounding box center [369, 339] width 162 height 21
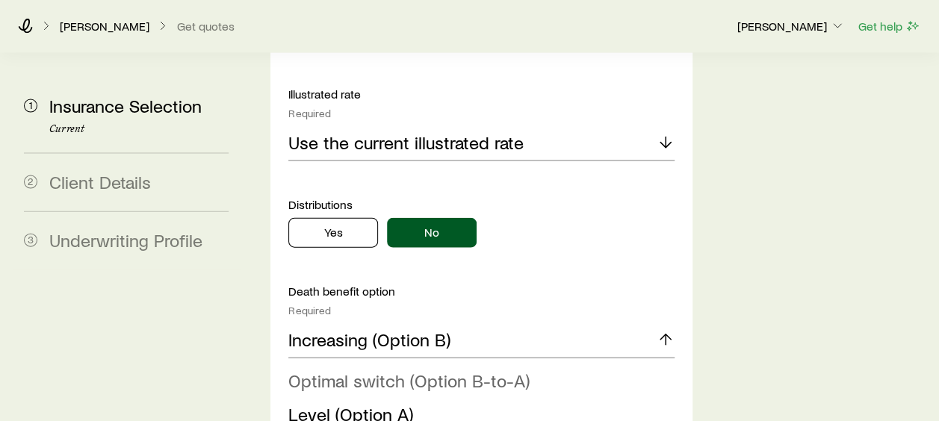
click at [393, 370] on span "Optimal switch (Option B-to-A)" at bounding box center [408, 381] width 241 height 22
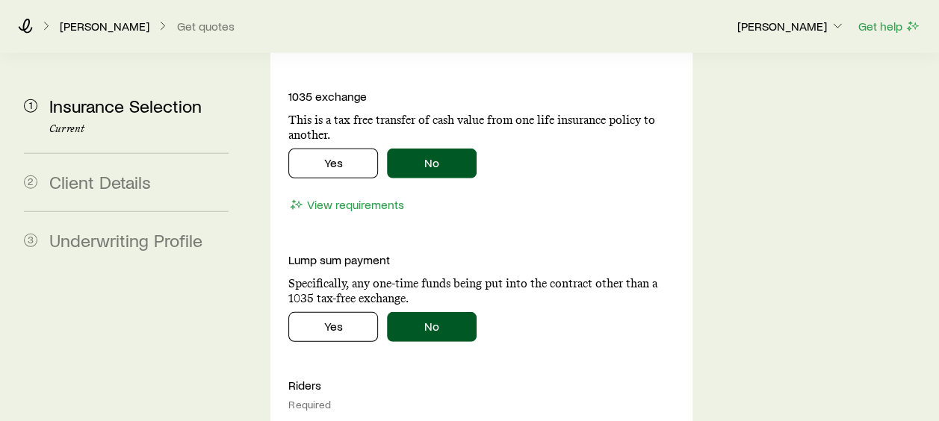
scroll to position [1942, 0]
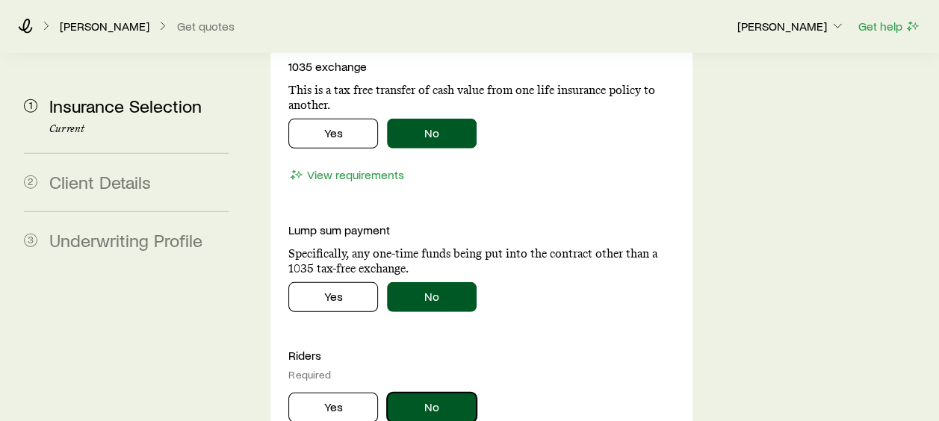
click at [423, 393] on button "No" at bounding box center [432, 408] width 90 height 30
click at [417, 282] on button "No" at bounding box center [432, 297] width 90 height 30
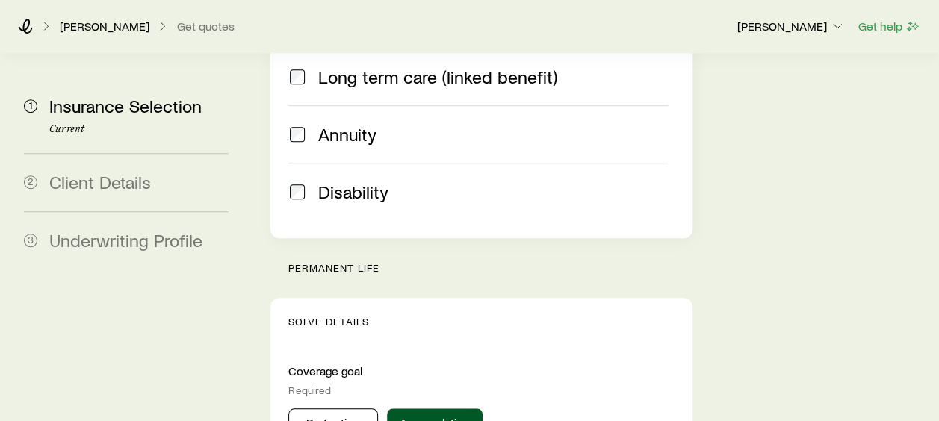
scroll to position [0, 0]
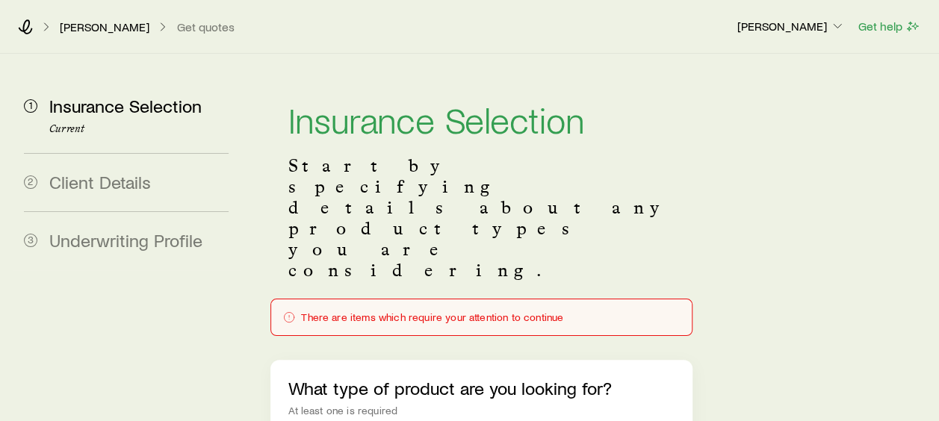
click at [116, 185] on span "Client Details" at bounding box center [100, 182] width 102 height 22
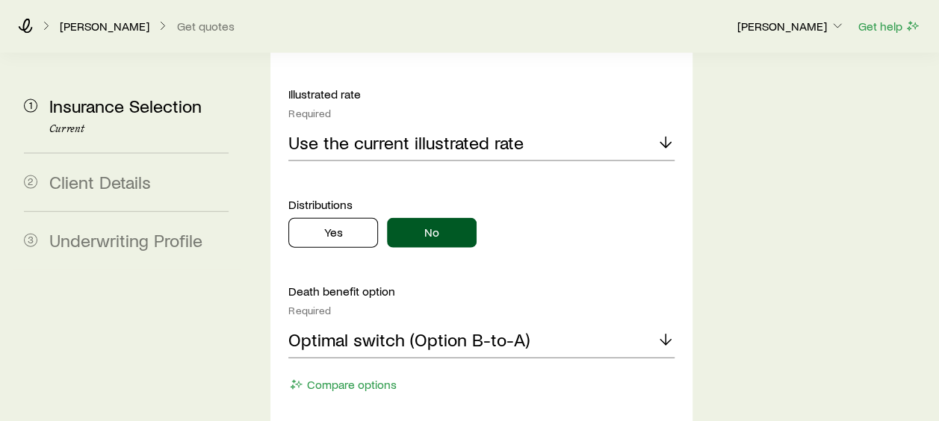
scroll to position [1643, 0]
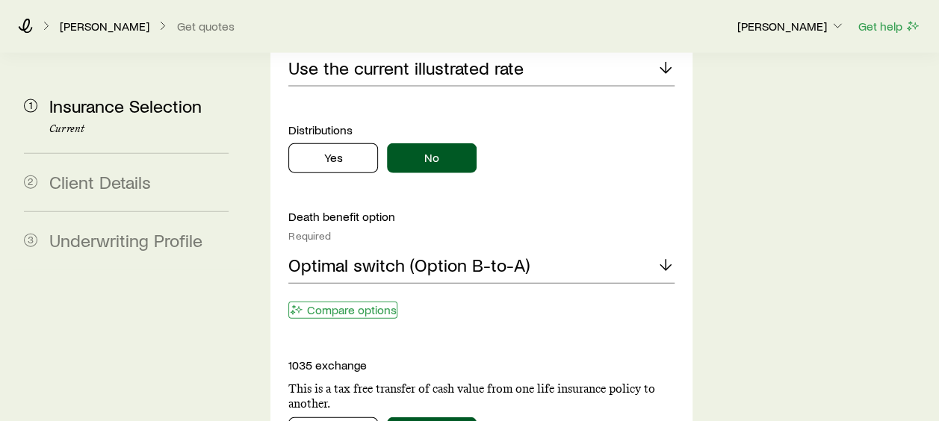
click at [350, 302] on button "Compare options" at bounding box center [342, 310] width 109 height 17
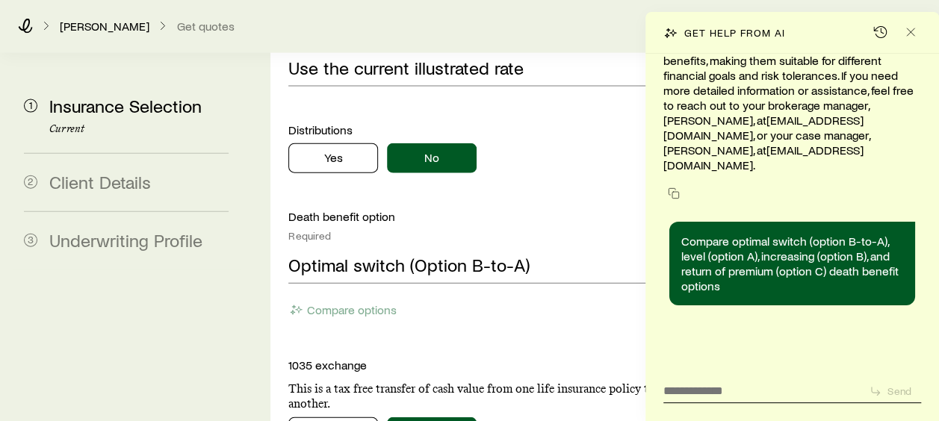
scroll to position [14386, 0]
click at [904, 35] on icon "Close" at bounding box center [910, 32] width 15 height 15
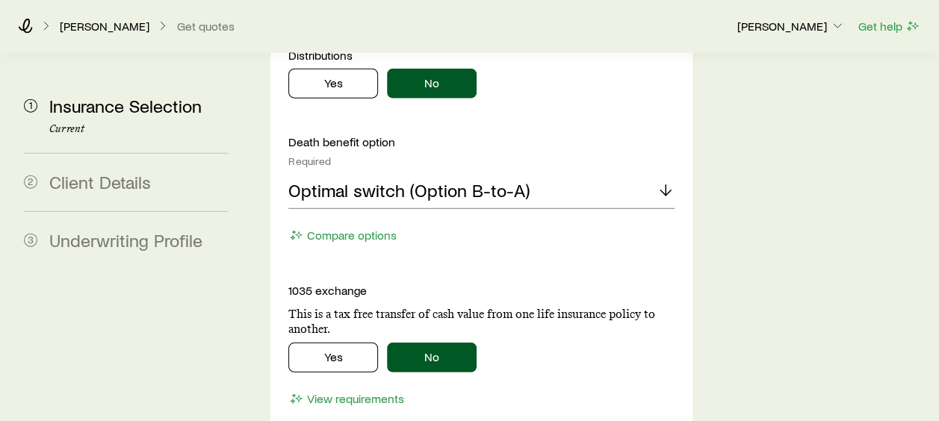
scroll to position [14581, 0]
click at [318, 391] on button "View requirements" at bounding box center [346, 399] width 117 height 17
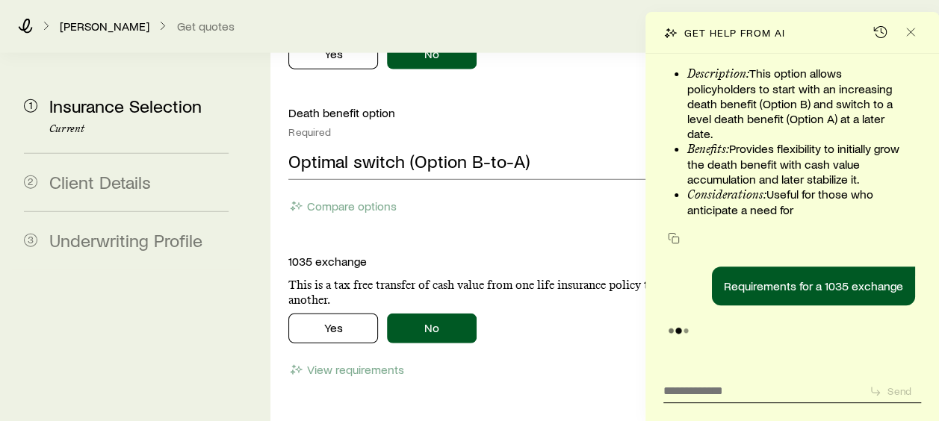
scroll to position [1942, 0]
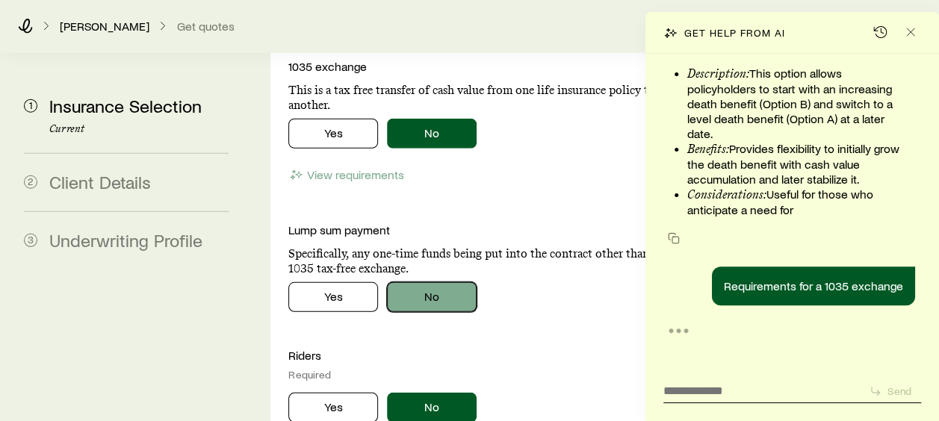
click at [451, 282] on button "No" at bounding box center [432, 297] width 90 height 30
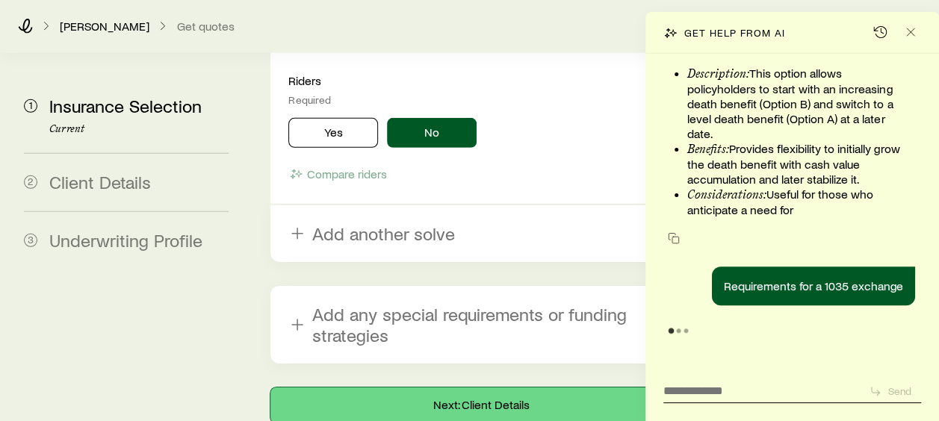
click at [497, 388] on button "Next: Client Details" at bounding box center [480, 406] width 421 height 36
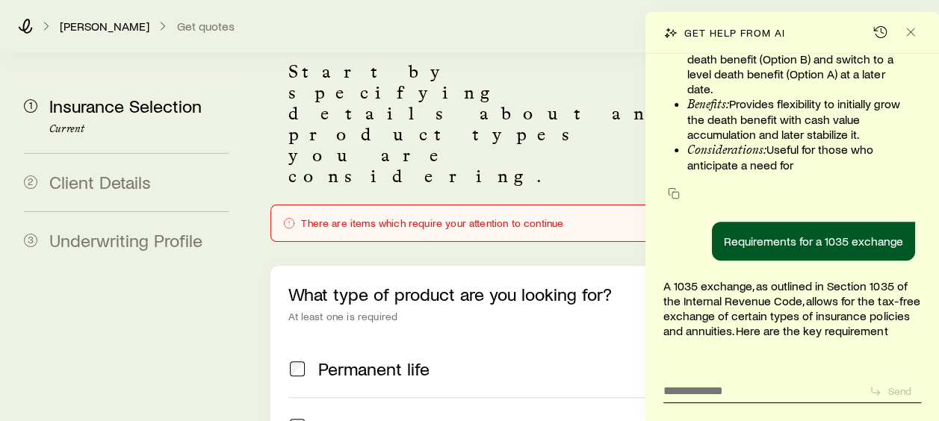
scroll to position [149, 0]
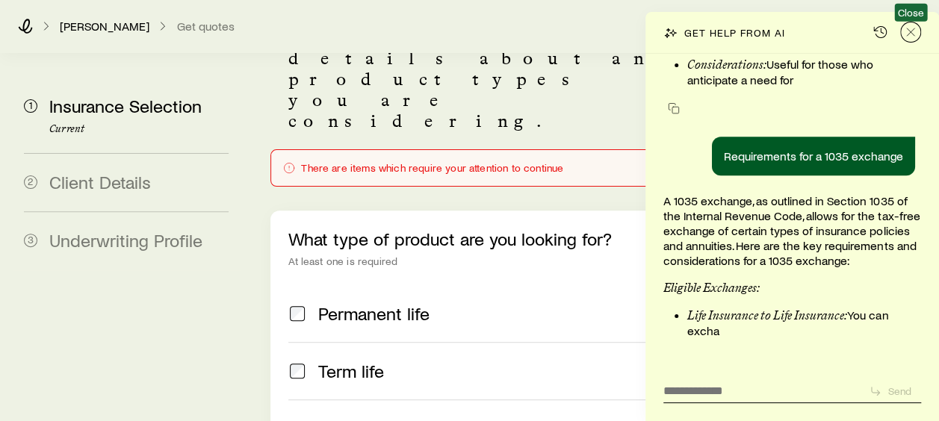
click at [908, 37] on icon "Close" at bounding box center [910, 32] width 15 height 15
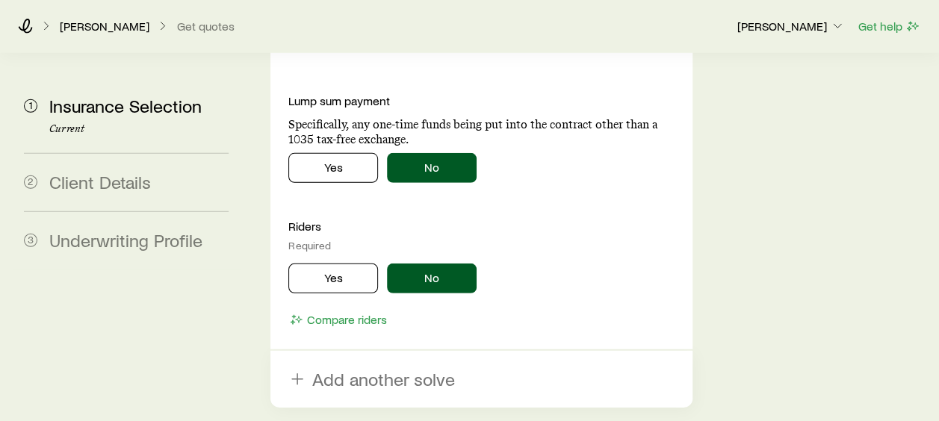
scroll to position [2142, 0]
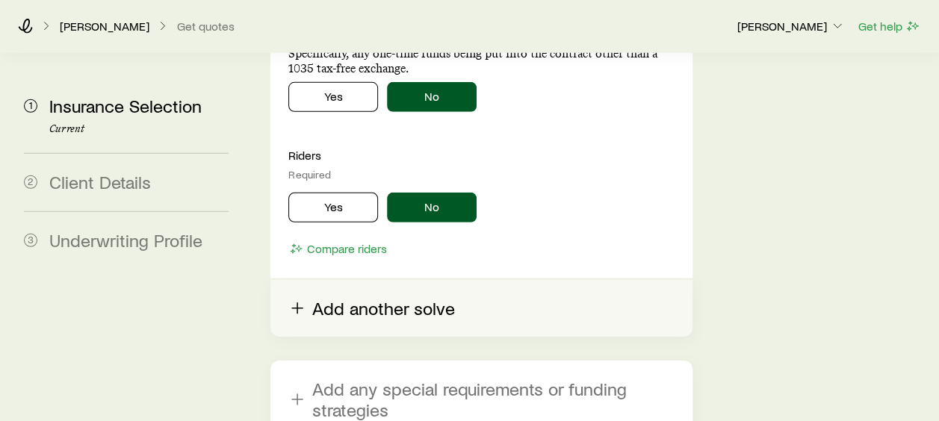
click at [299, 300] on icon "button" at bounding box center [297, 309] width 18 height 18
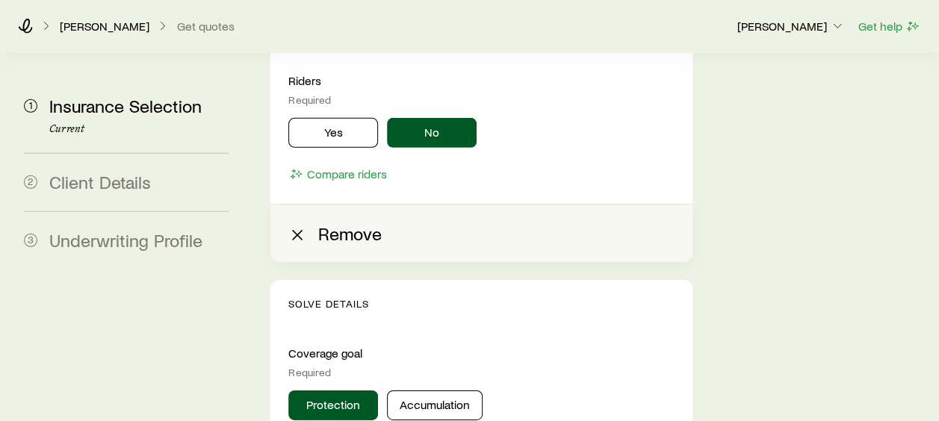
click at [302, 226] on icon "button" at bounding box center [297, 235] width 18 height 18
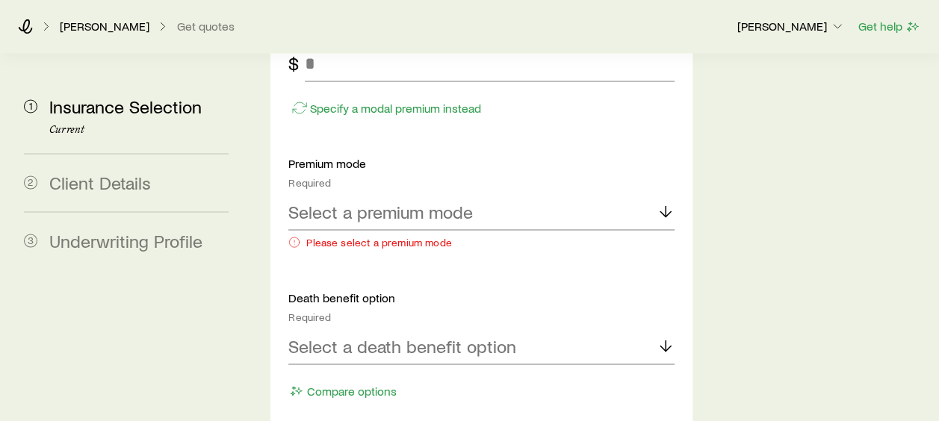
scroll to position [1285, 0]
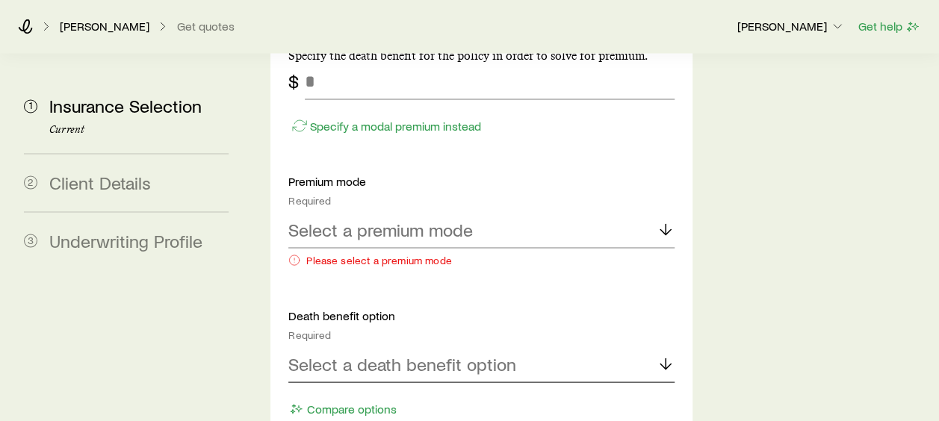
click at [430, 353] on p "Select a death benefit option" at bounding box center [402, 363] width 228 height 21
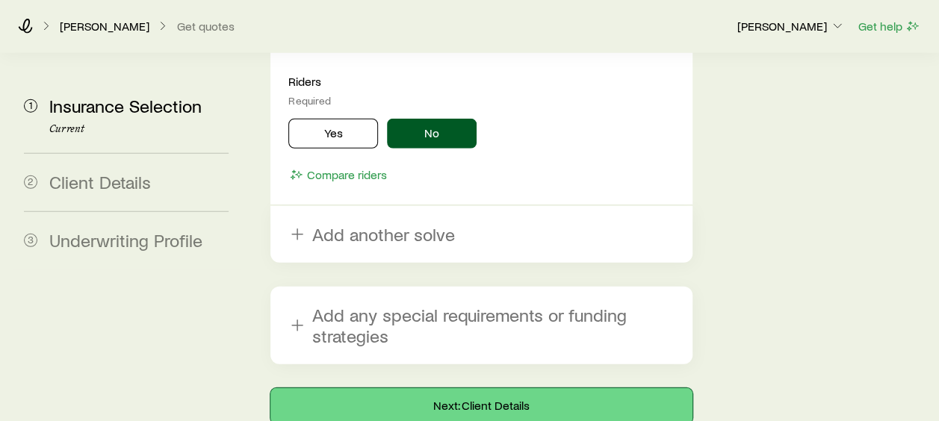
click at [499, 388] on button "Next: Client Details" at bounding box center [480, 406] width 421 height 36
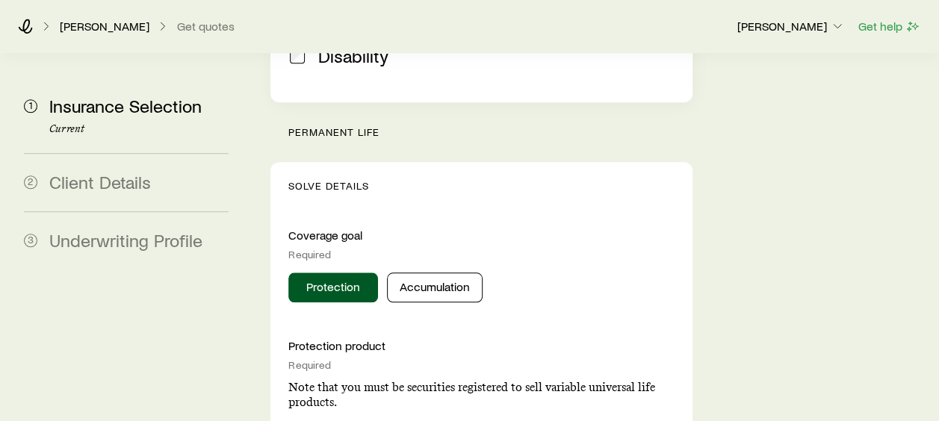
scroll to position [672, 0]
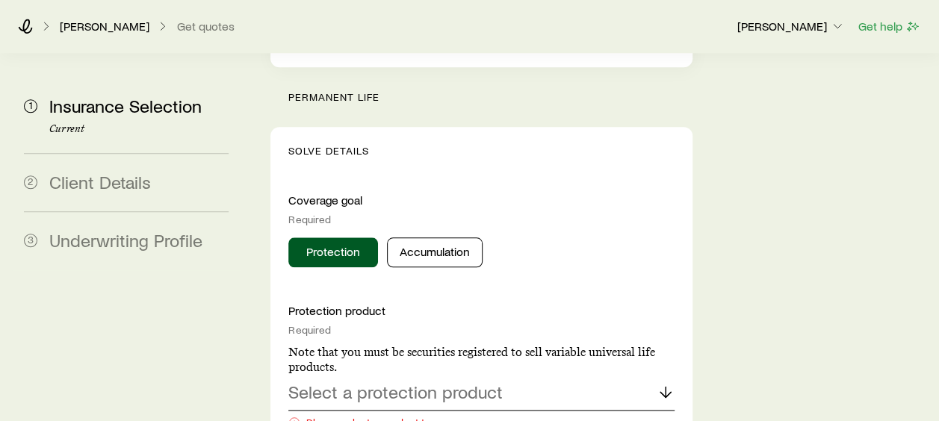
click at [486, 382] on p "Select a protection product" at bounding box center [395, 392] width 214 height 21
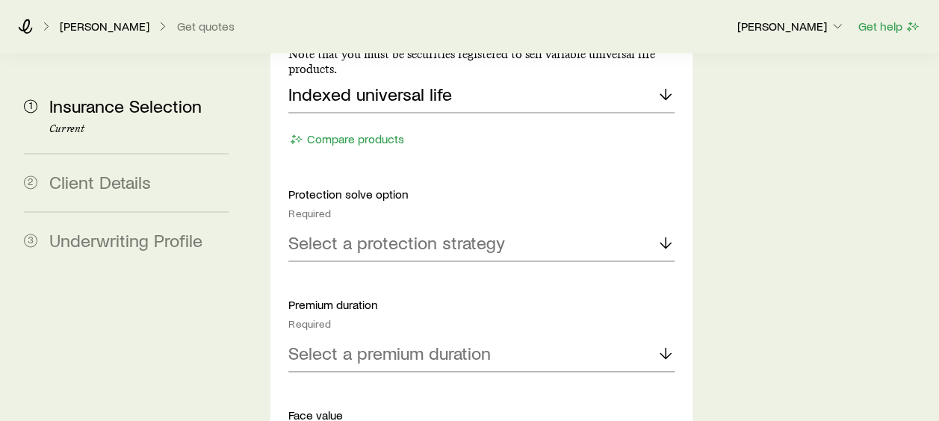
scroll to position [971, 0]
click at [411, 232] on p "Select a protection strategy" at bounding box center [396, 242] width 217 height 21
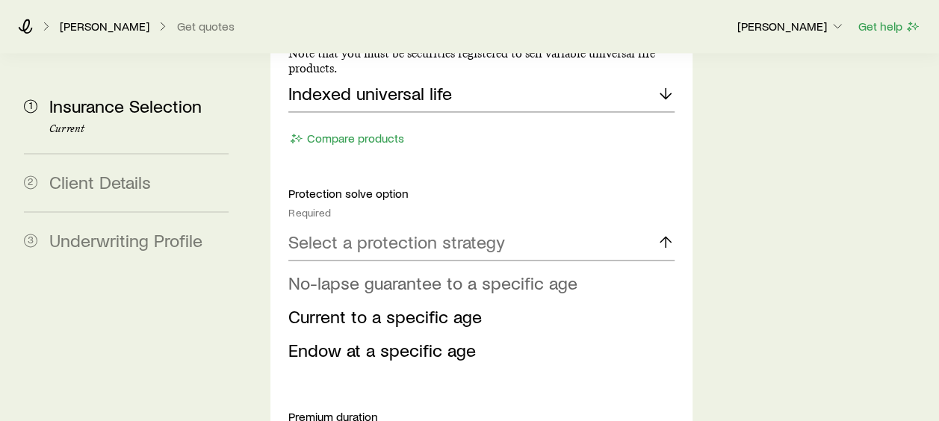
click at [407, 272] on span "No-lapse guarantee to a specific age" at bounding box center [432, 283] width 289 height 22
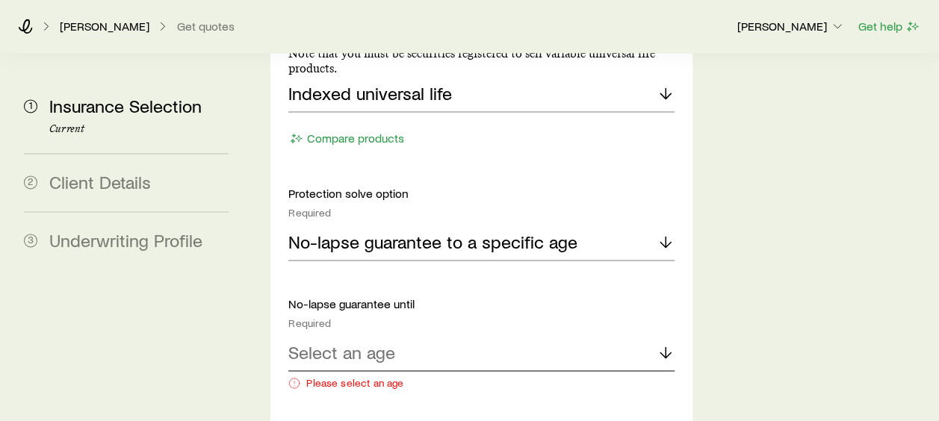
click at [385, 342] on p "Select an age" at bounding box center [341, 352] width 107 height 21
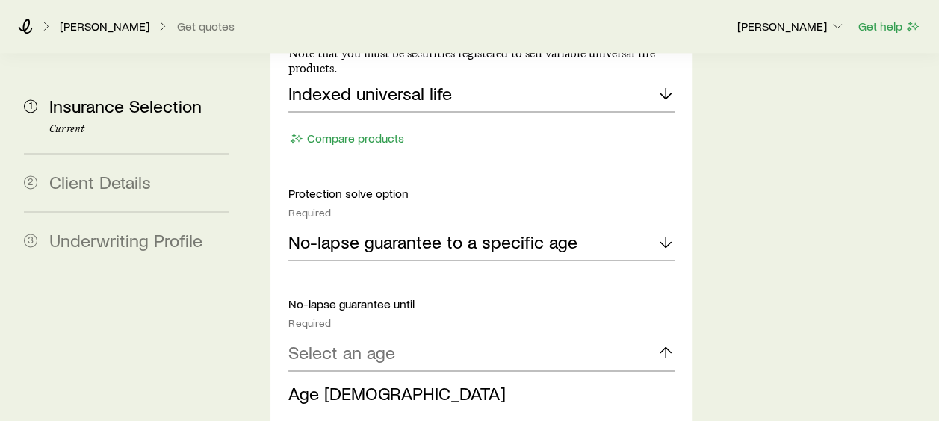
click at [341, 416] on span "Age [DEMOGRAPHIC_DATA]" at bounding box center [396, 427] width 217 height 22
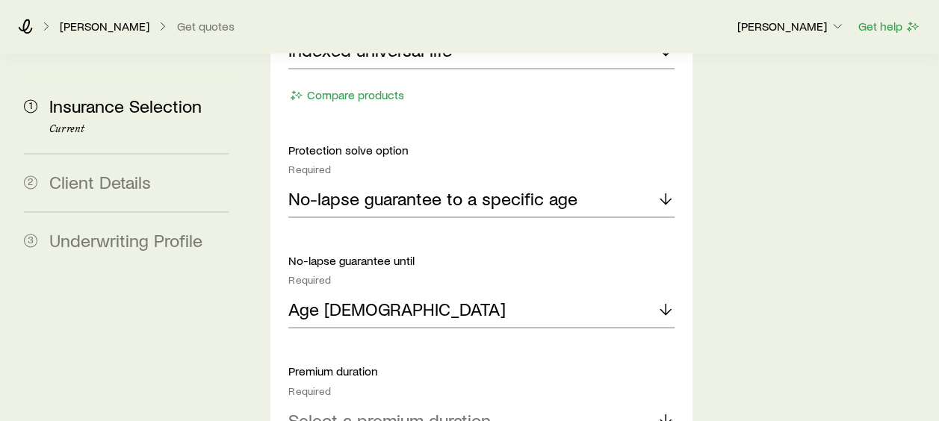
scroll to position [1046, 0]
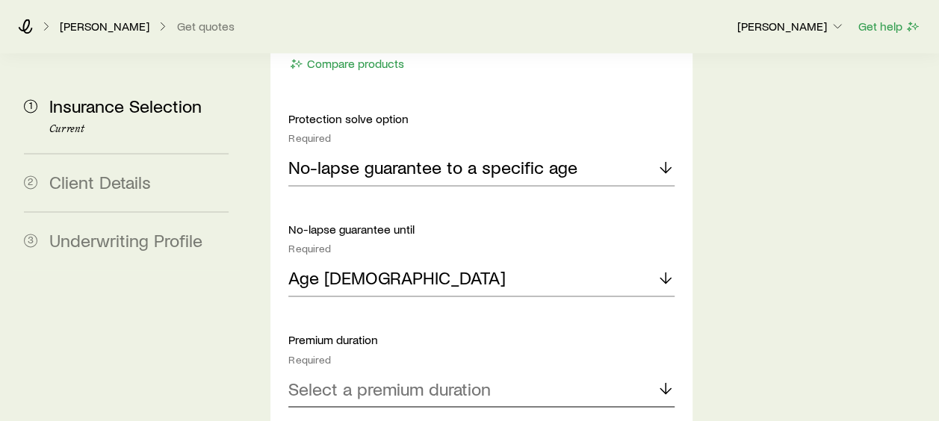
click at [415, 378] on p "Select a premium duration" at bounding box center [389, 388] width 202 height 21
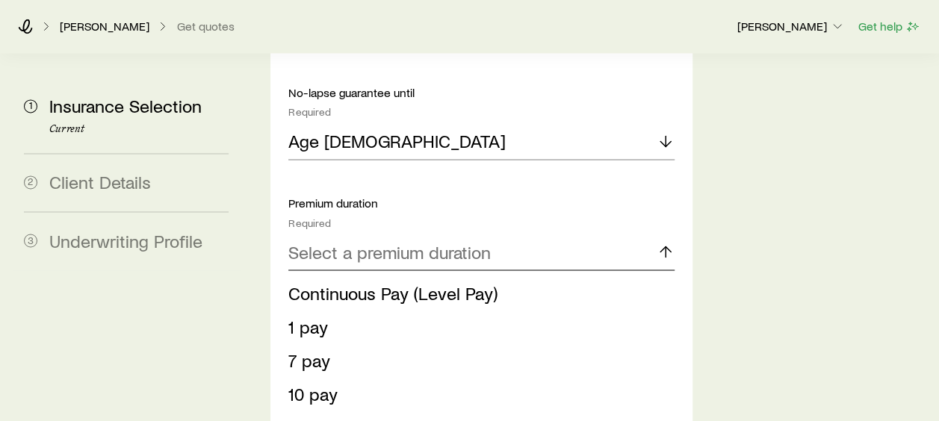
scroll to position [1195, 0]
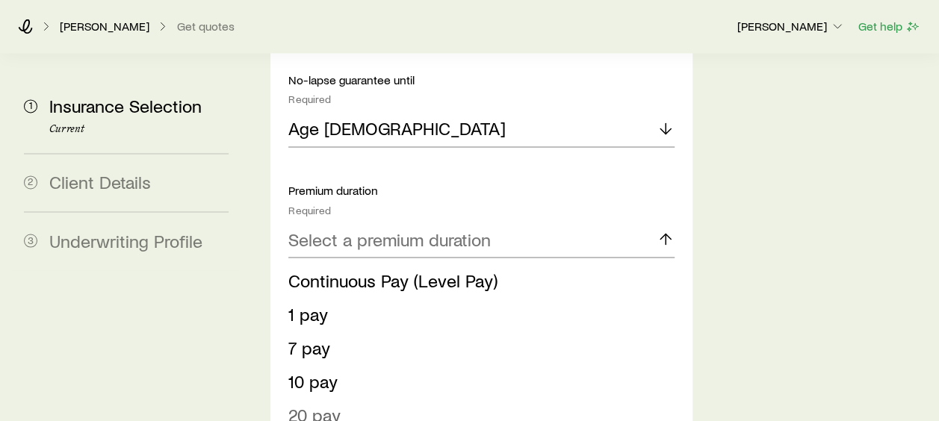
click at [346, 398] on li "20 pay" at bounding box center [476, 415] width 376 height 34
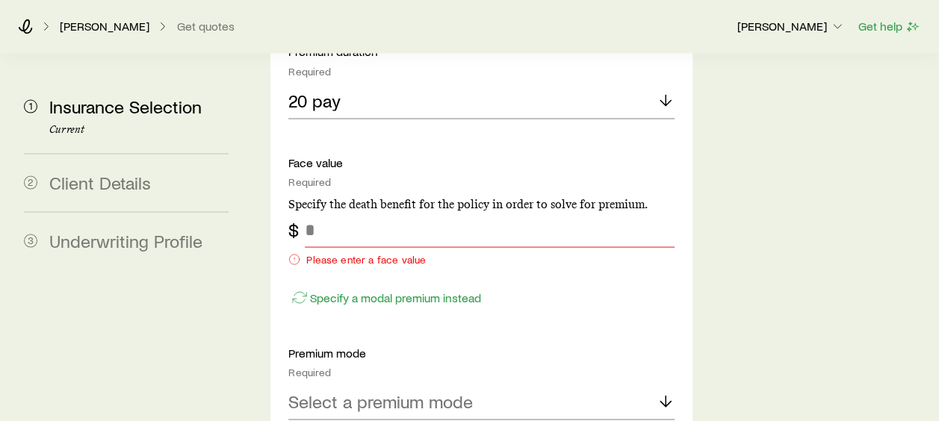
scroll to position [1270, 0]
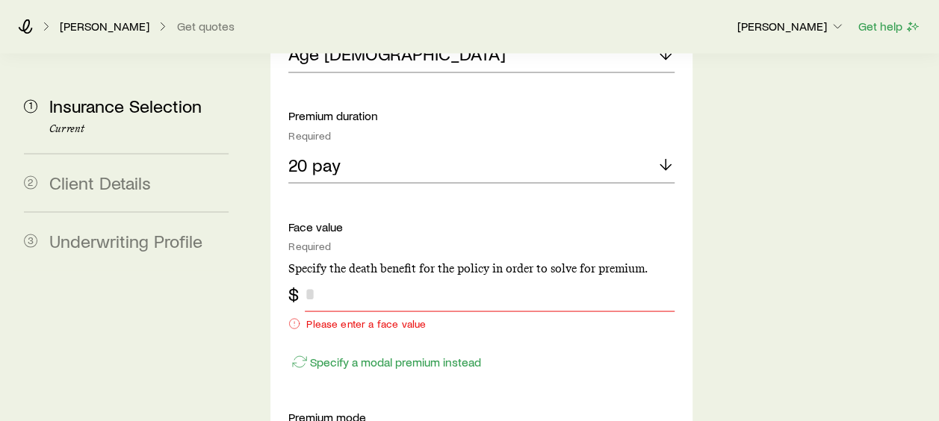
click at [333, 276] on input "tel" at bounding box center [489, 294] width 369 height 36
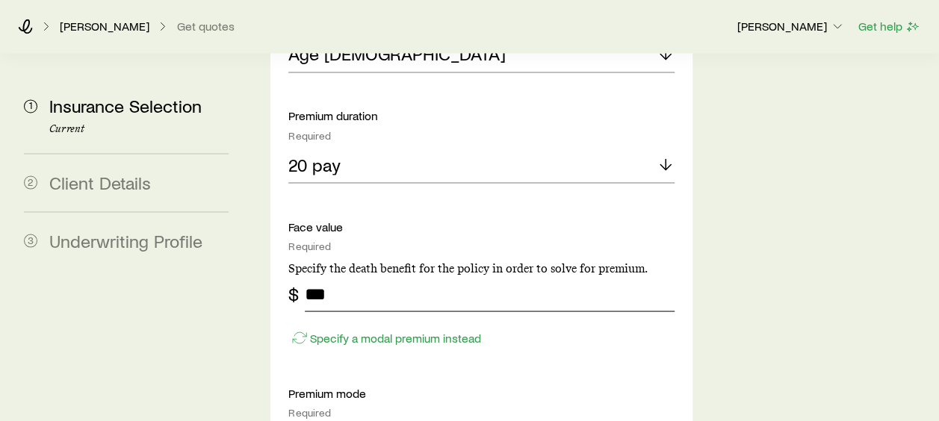
type input "***"
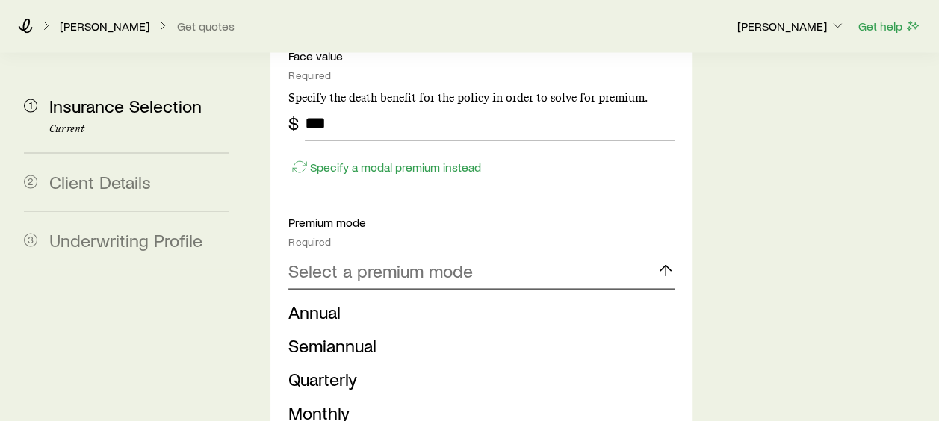
scroll to position [1494, 0]
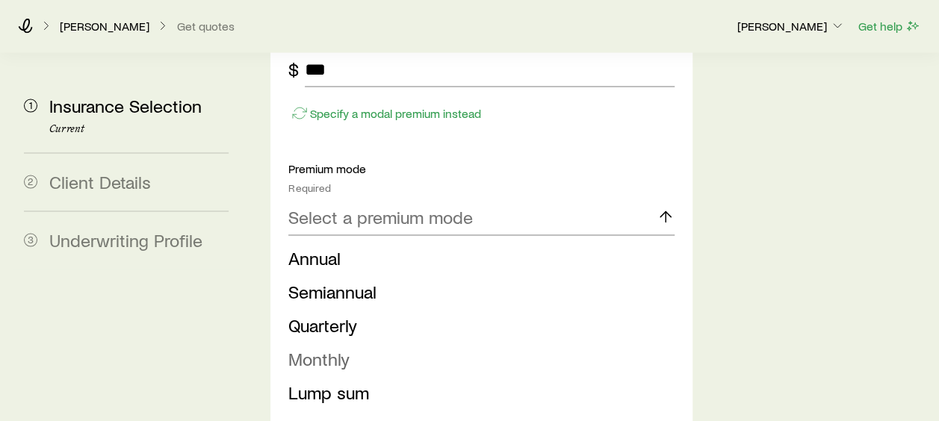
click at [319, 348] on span "Monthly" at bounding box center [318, 359] width 61 height 22
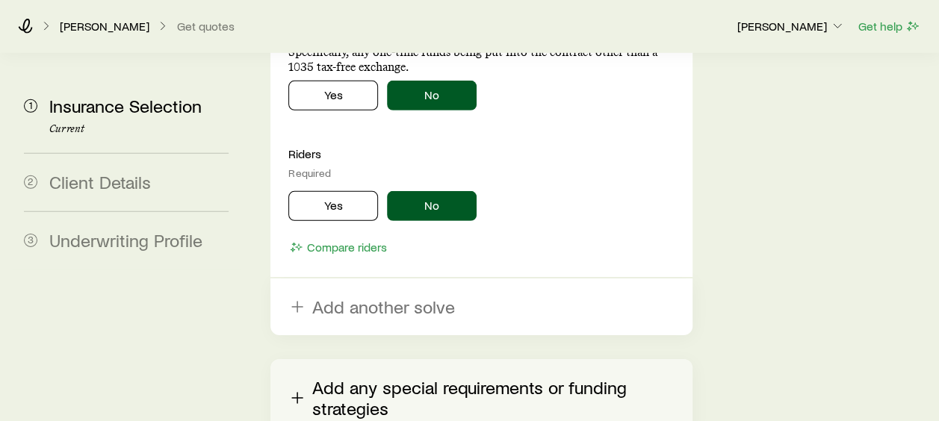
scroll to position [2313, 0]
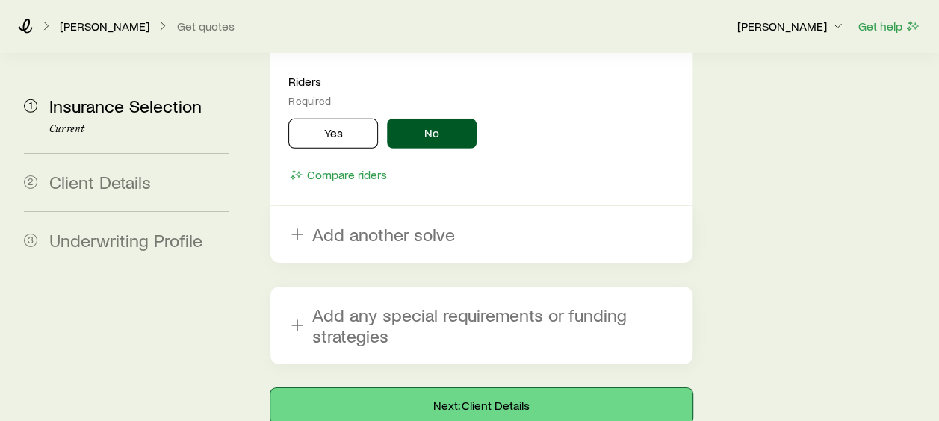
click at [440, 388] on button "Next: Client Details" at bounding box center [480, 406] width 421 height 36
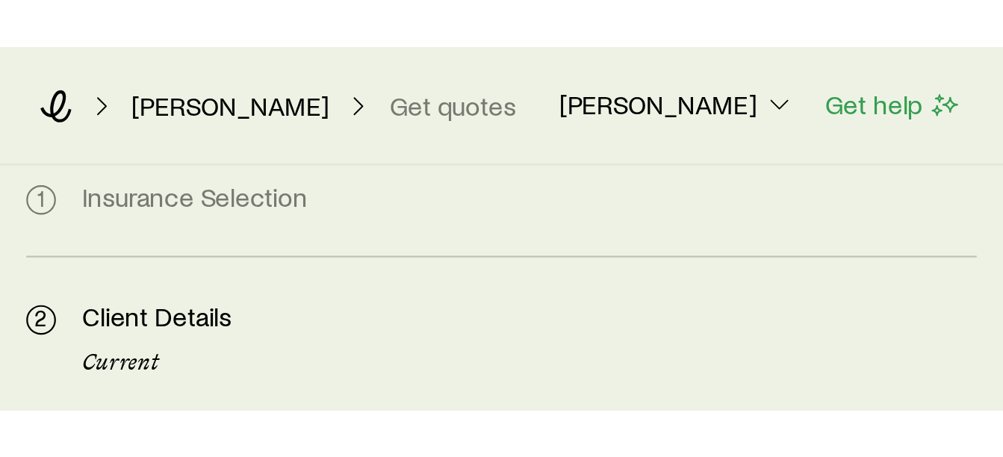
scroll to position [14324, 0]
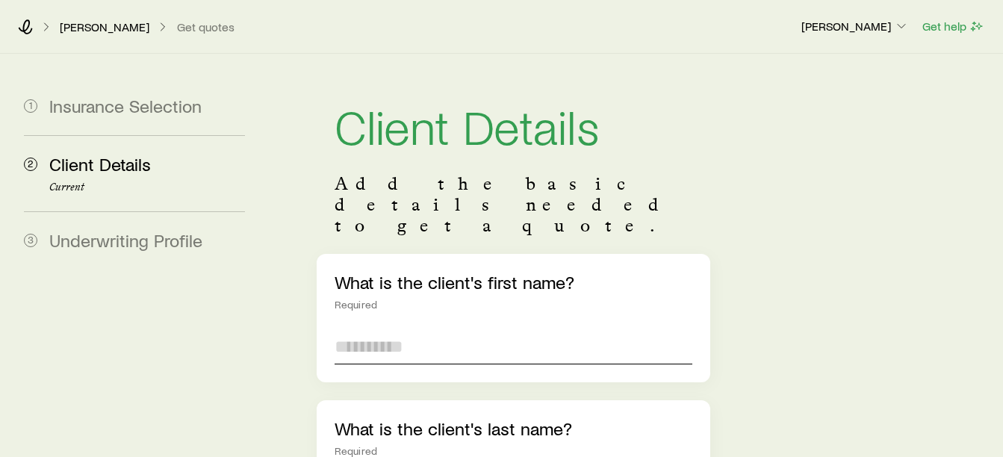
click at [354, 329] on input "text" at bounding box center [514, 347] width 359 height 36
paste input "*******"
type input "*******"
type input "**"
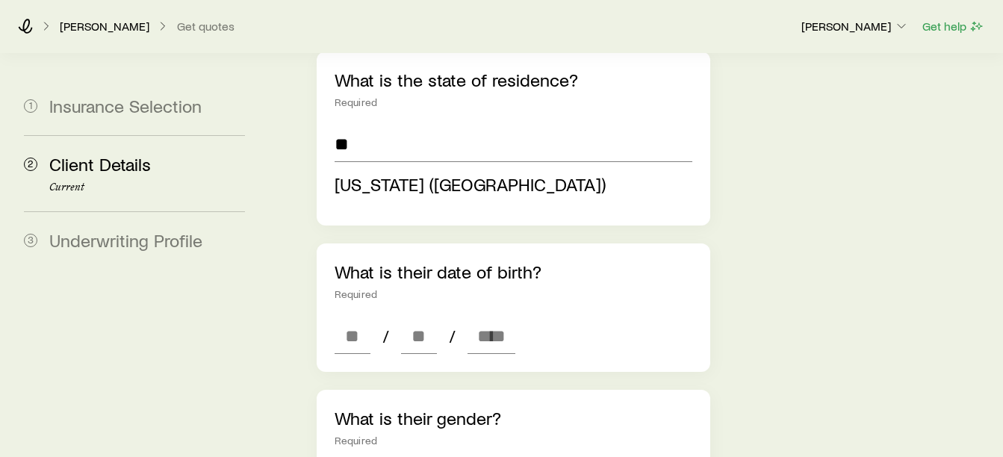
scroll to position [523, 0]
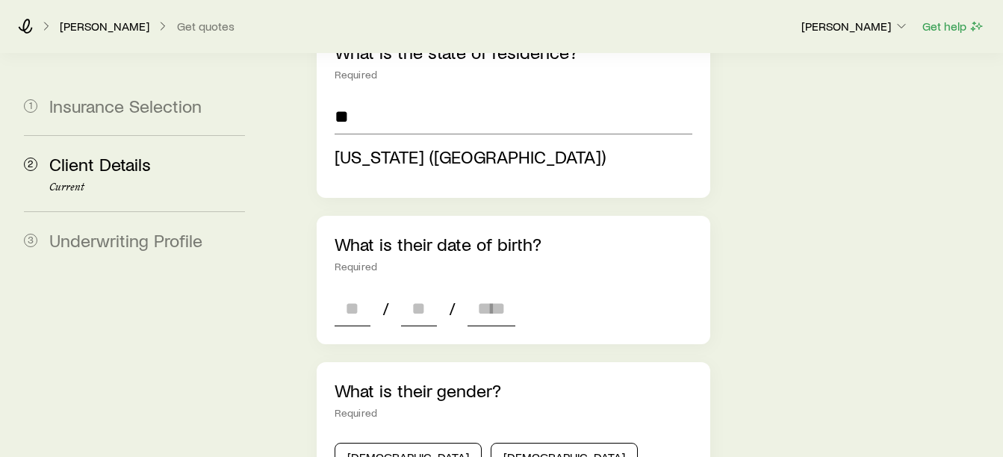
type input "*******"
type input "**********"
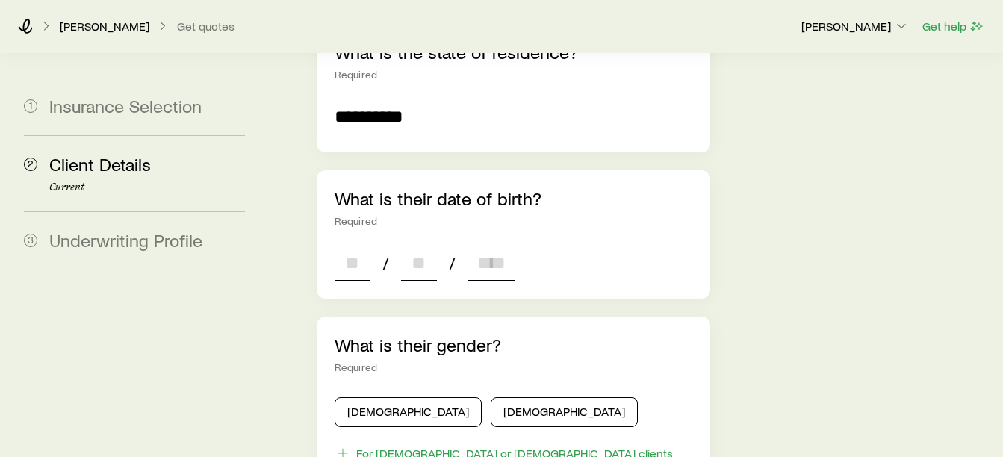
click at [358, 274] on div "**********" at bounding box center [514, 370] width 394 height 1278
type input "**"
type input "****"
type input "*"
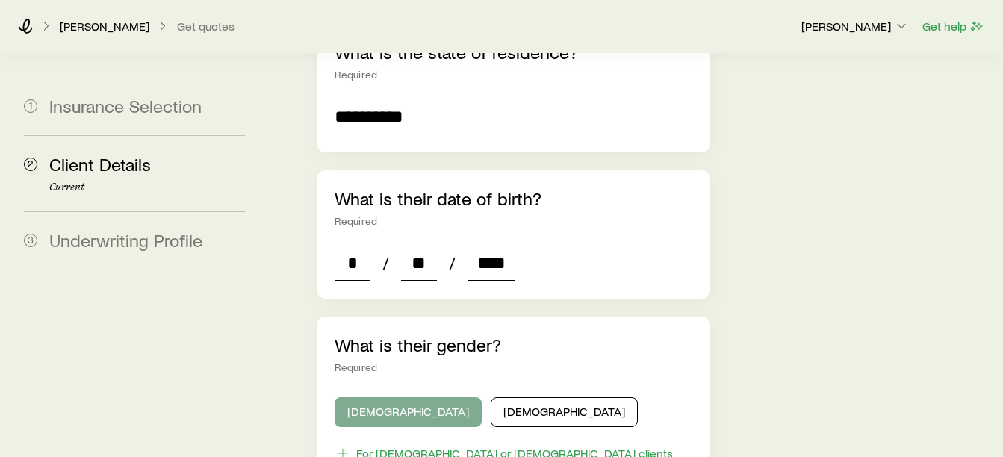
type input "****"
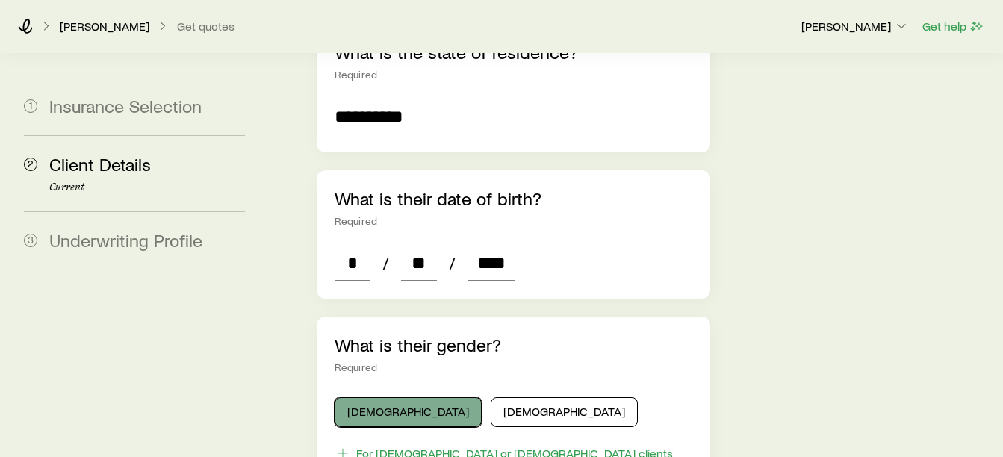
click at [384, 397] on button "[DEMOGRAPHIC_DATA]" at bounding box center [408, 412] width 147 height 30
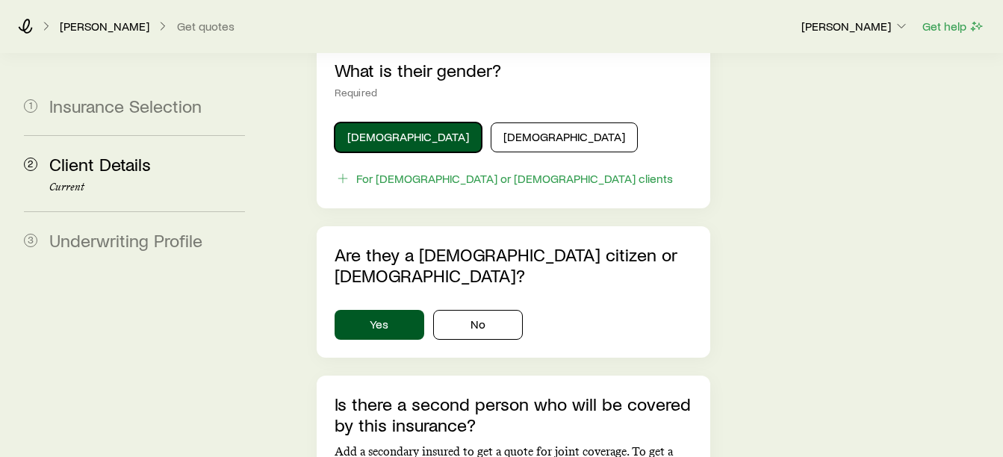
scroll to position [896, 0]
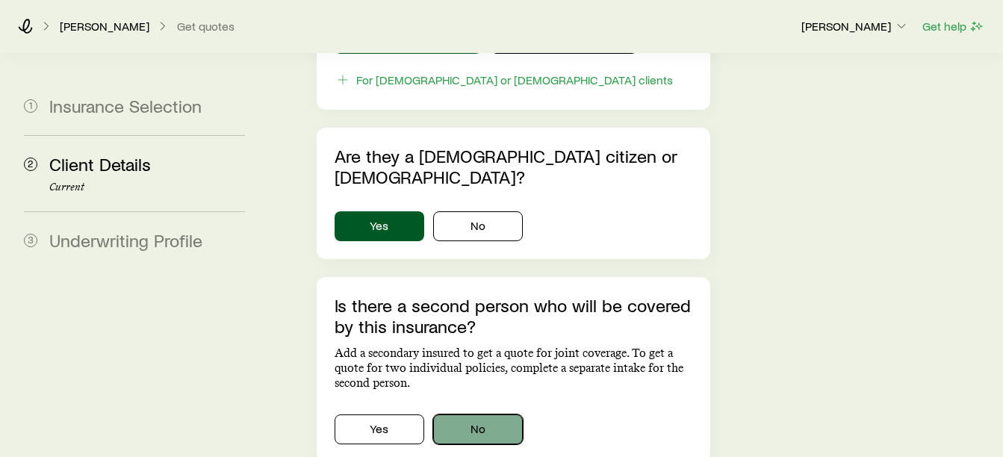
click at [481, 415] on button "No" at bounding box center [478, 430] width 90 height 30
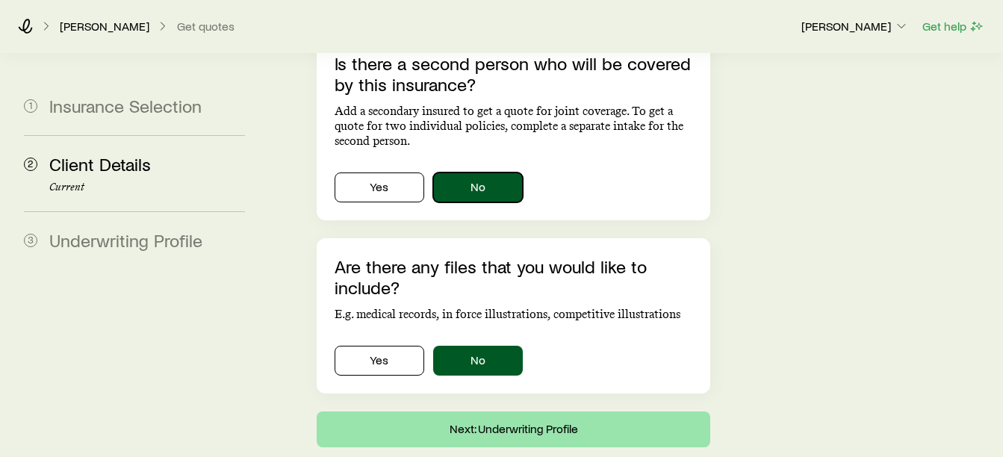
scroll to position [1150, 0]
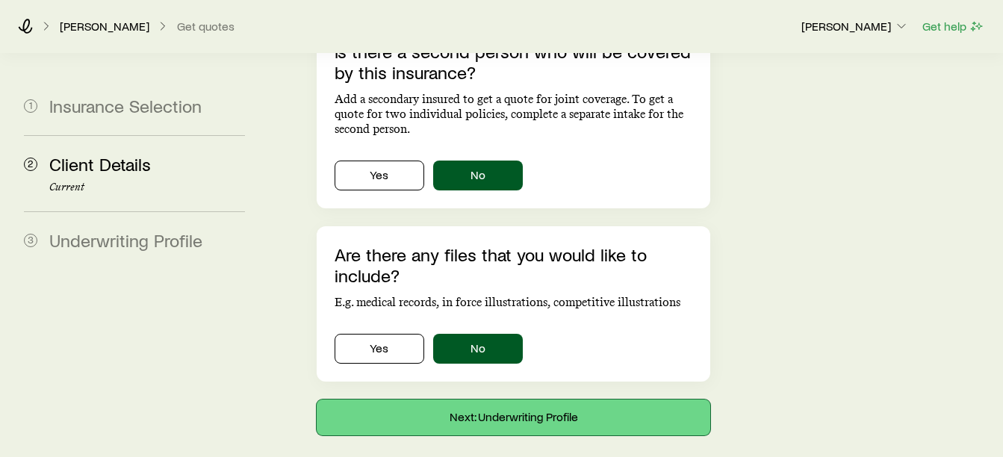
click at [517, 400] on button "Next: Underwriting Profile" at bounding box center [514, 418] width 394 height 36
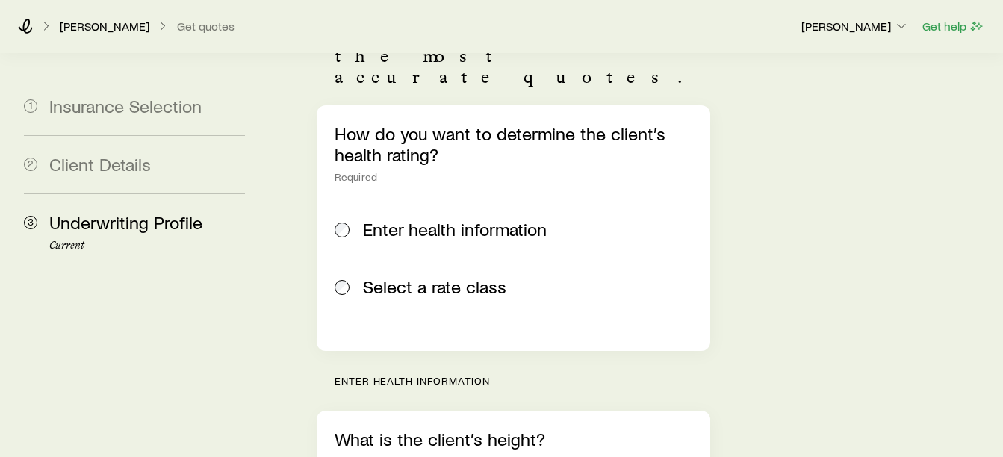
scroll to position [224, 0]
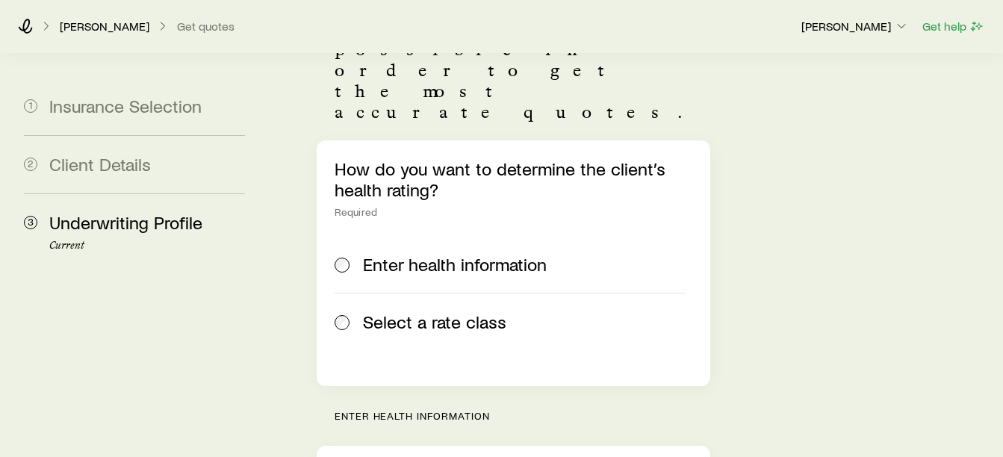
click at [338, 311] on span at bounding box center [343, 321] width 16 height 21
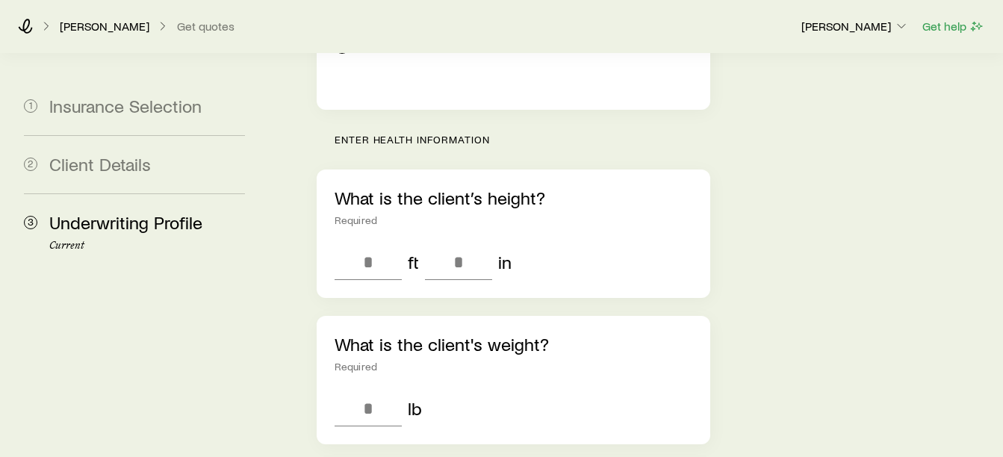
scroll to position [523, 0]
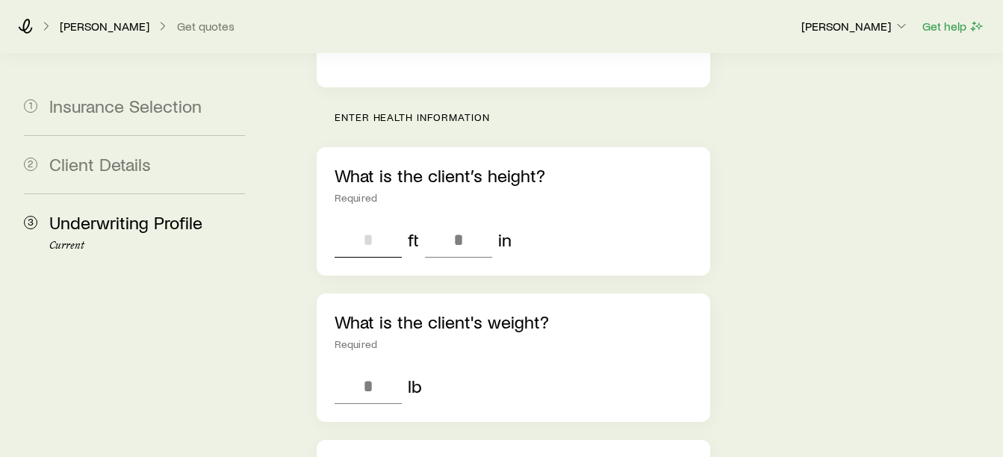
click at [365, 222] on input "tel" at bounding box center [368, 240] width 67 height 36
click at [375, 222] on input "tel" at bounding box center [368, 240] width 67 height 36
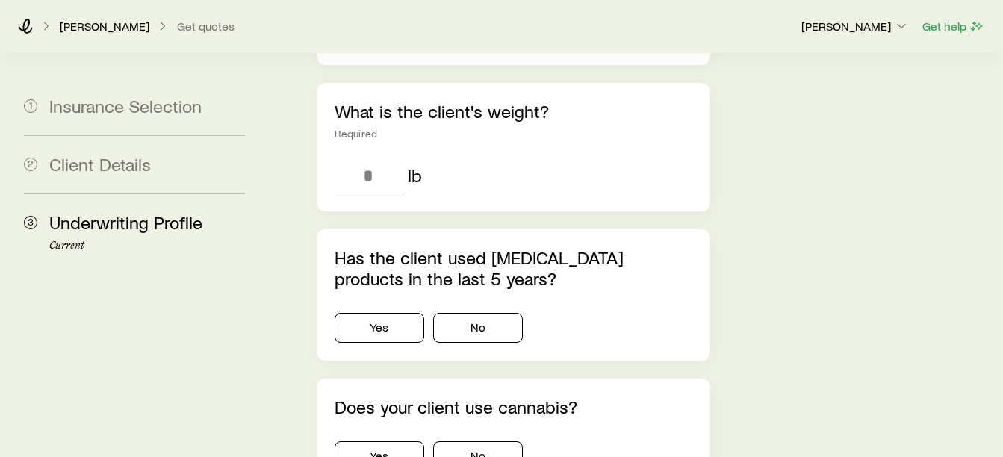
scroll to position [747, 0]
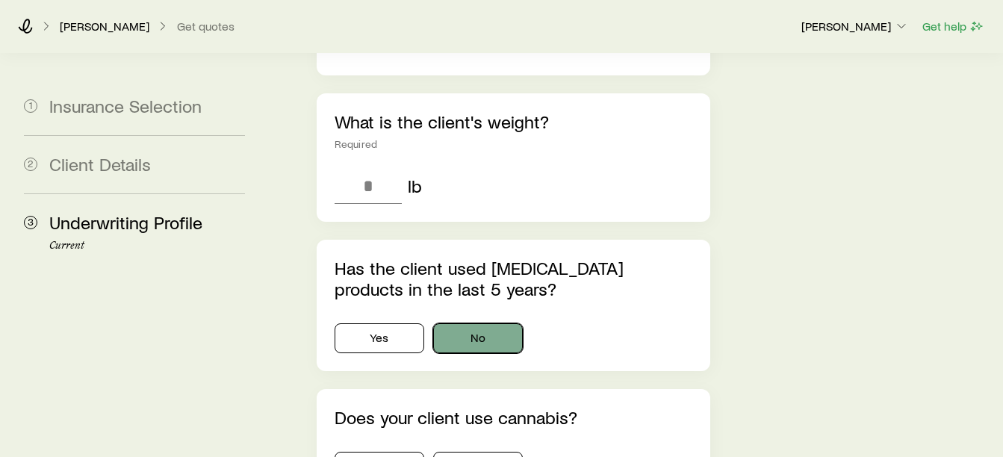
click at [486, 240] on div "Has the client used [MEDICAL_DATA] products in the last 5 years? Yes No" at bounding box center [514, 305] width 394 height 131
click at [483, 323] on button "No" at bounding box center [478, 338] width 90 height 30
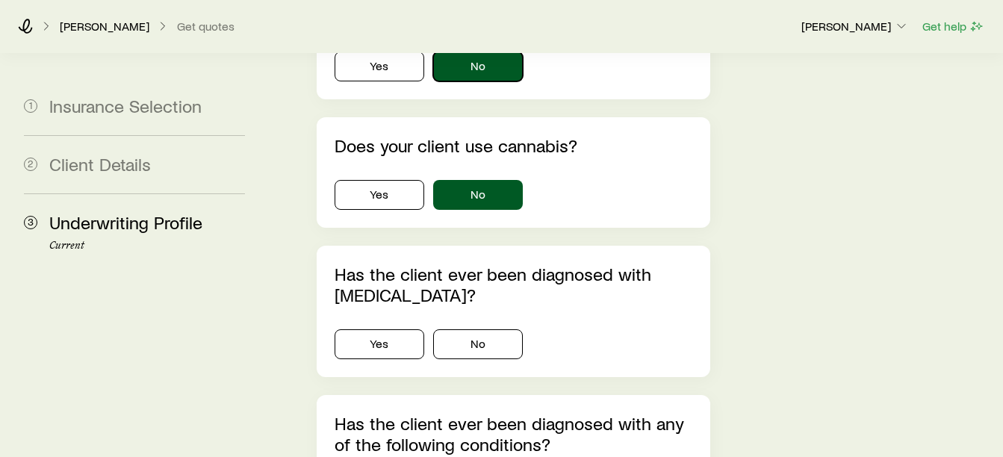
scroll to position [1046, 0]
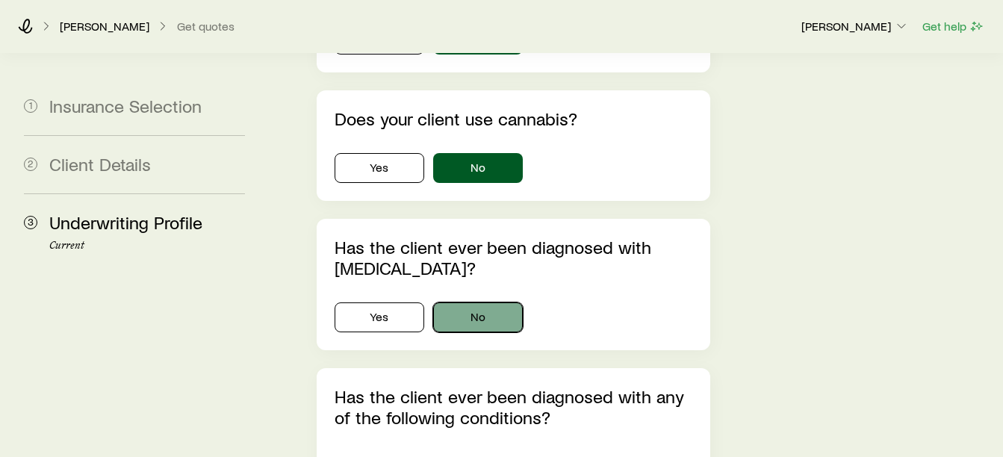
click at [486, 303] on button "No" at bounding box center [478, 318] width 90 height 30
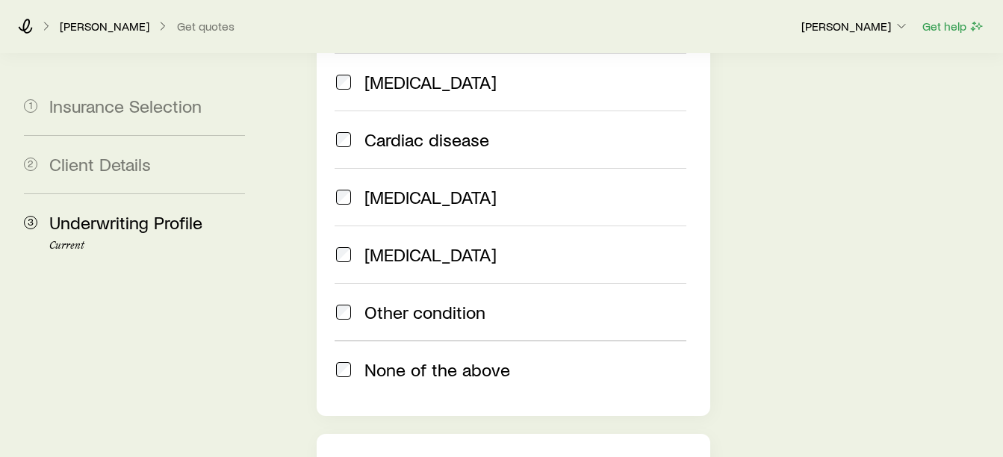
scroll to position [1718, 0]
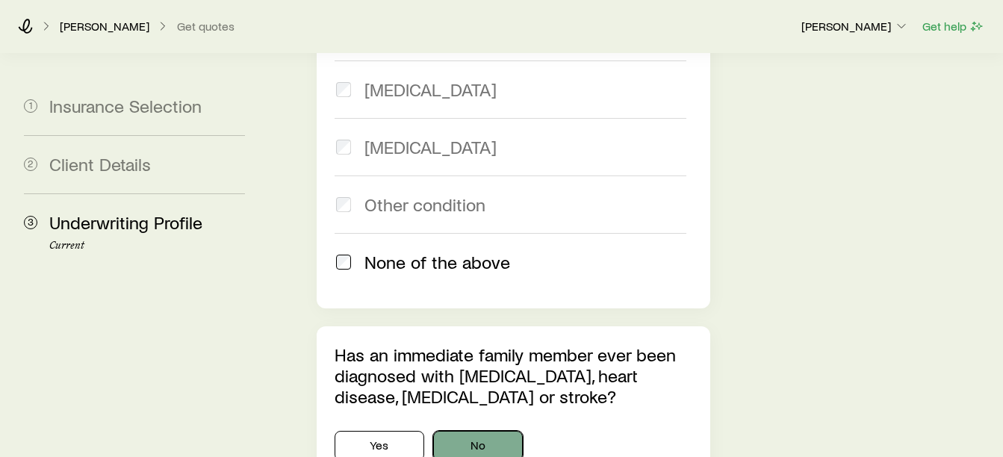
click at [481, 421] on button "No" at bounding box center [478, 446] width 90 height 30
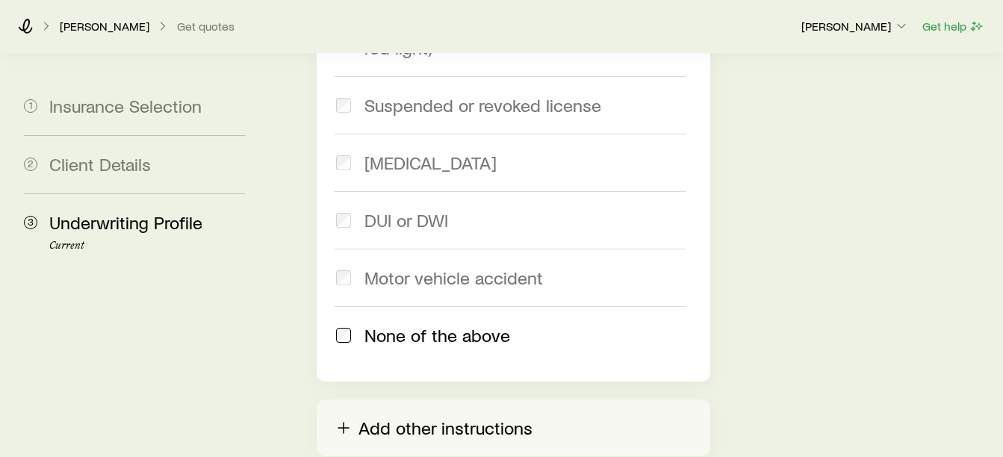
scroll to position [2316, 0]
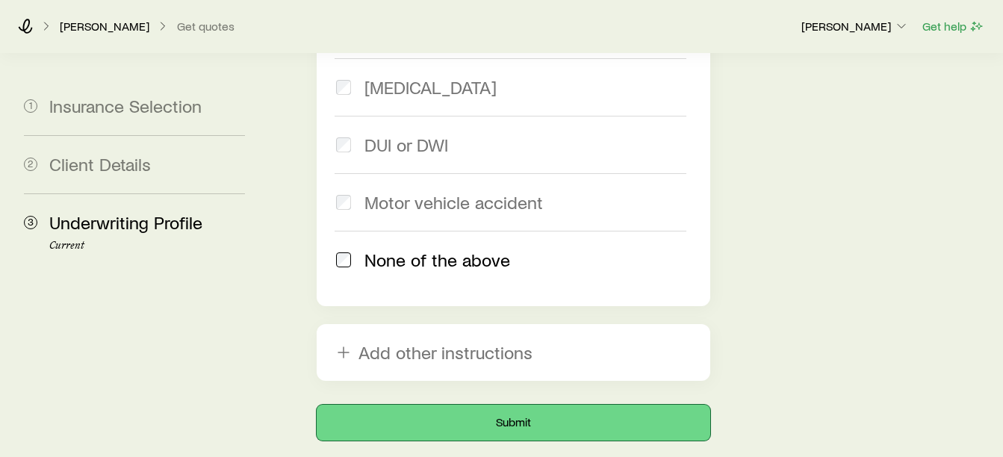
click at [521, 405] on button "Submit" at bounding box center [514, 423] width 394 height 36
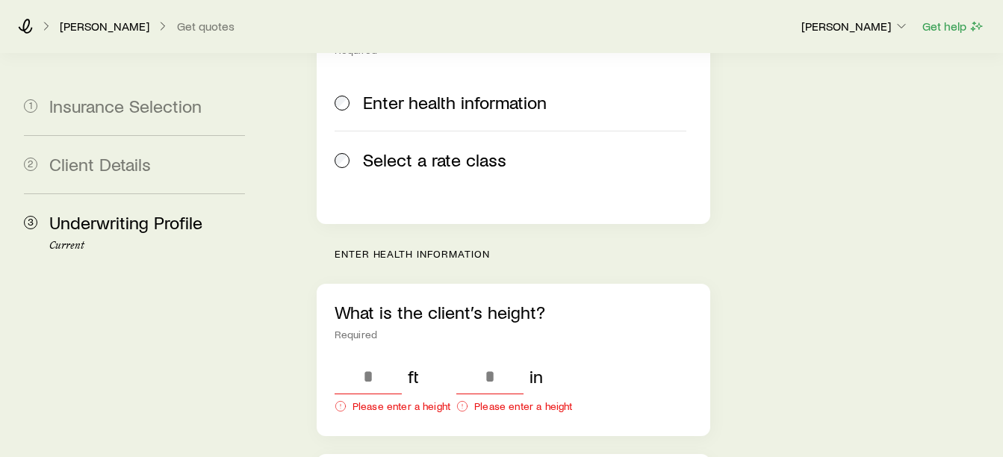
scroll to position [448, 0]
click at [378, 358] on input "tel" at bounding box center [368, 376] width 67 height 36
type input "*"
click at [451, 358] on input "tel" at bounding box center [458, 376] width 67 height 36
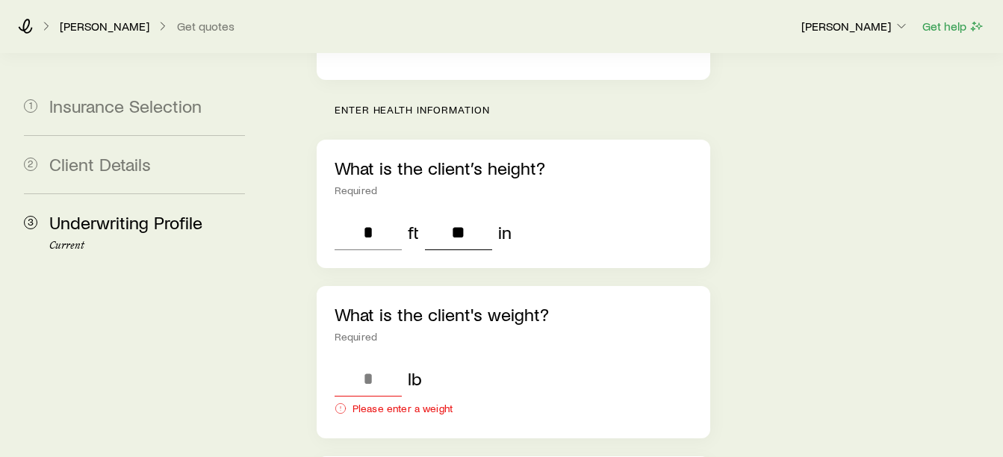
scroll to position [598, 0]
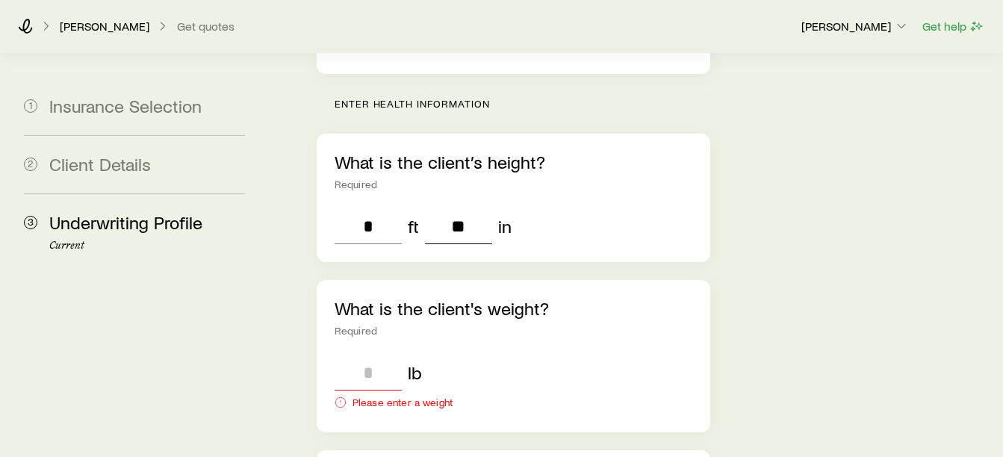
type input "**"
click at [359, 355] on input "tel" at bounding box center [368, 373] width 67 height 36
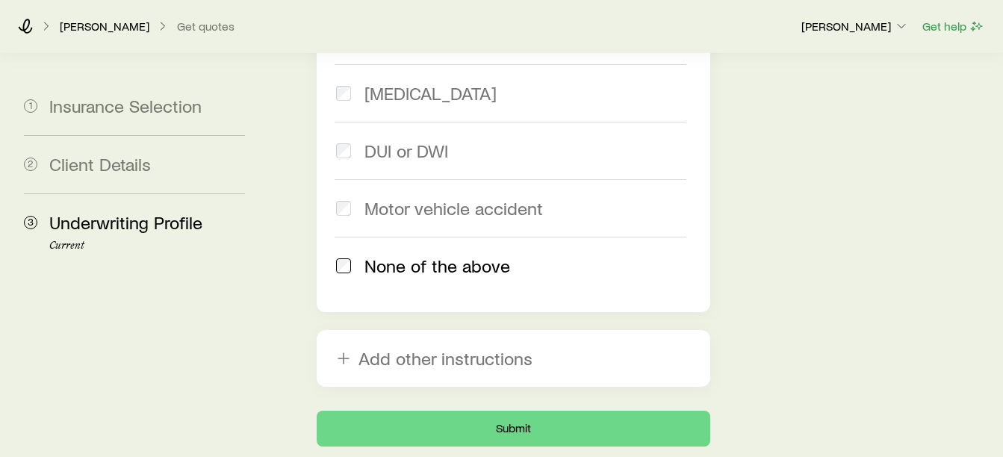
scroll to position [2432, 0]
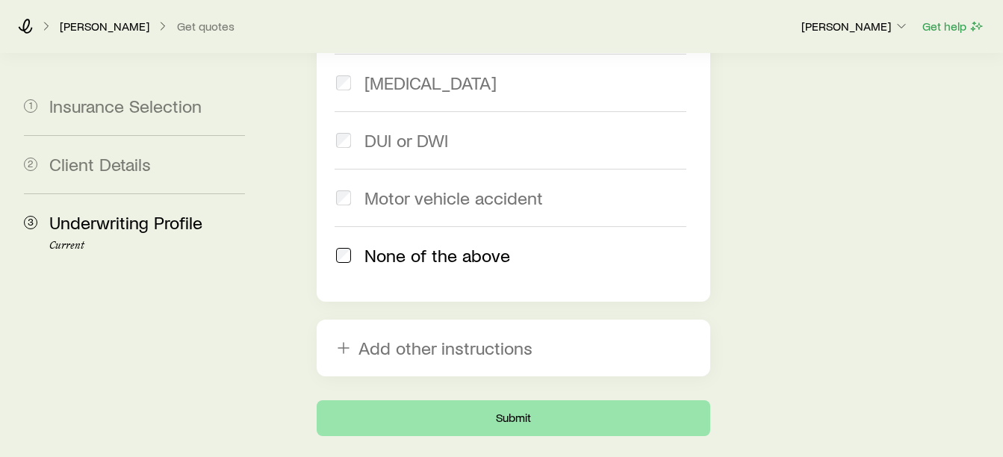
type input "***"
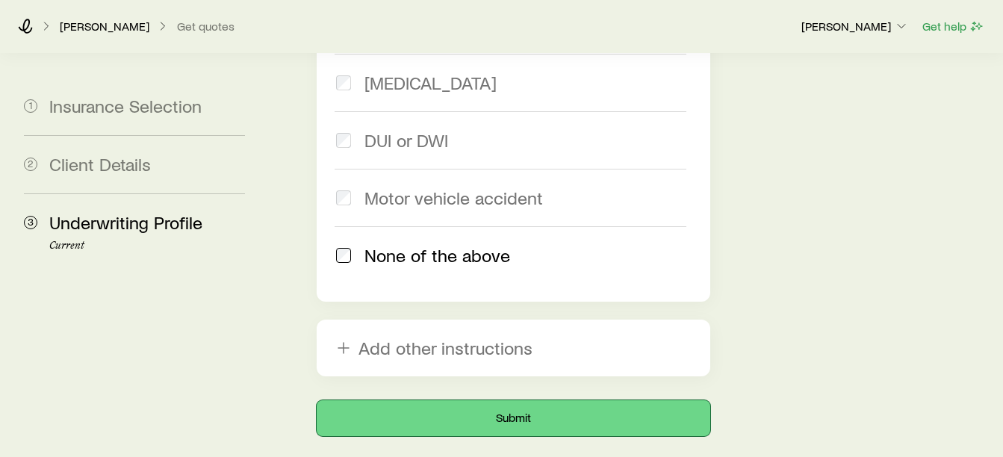
click at [479, 400] on button "Submit" at bounding box center [514, 418] width 394 height 36
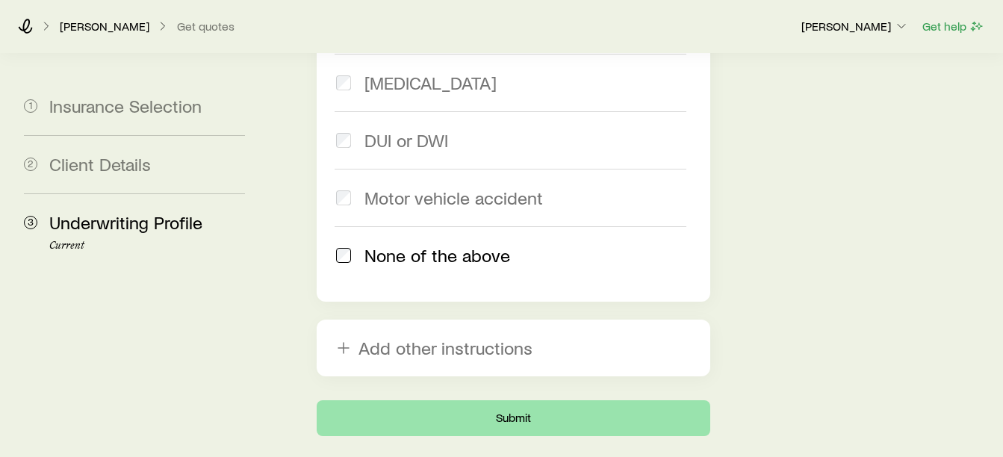
scroll to position [0, 0]
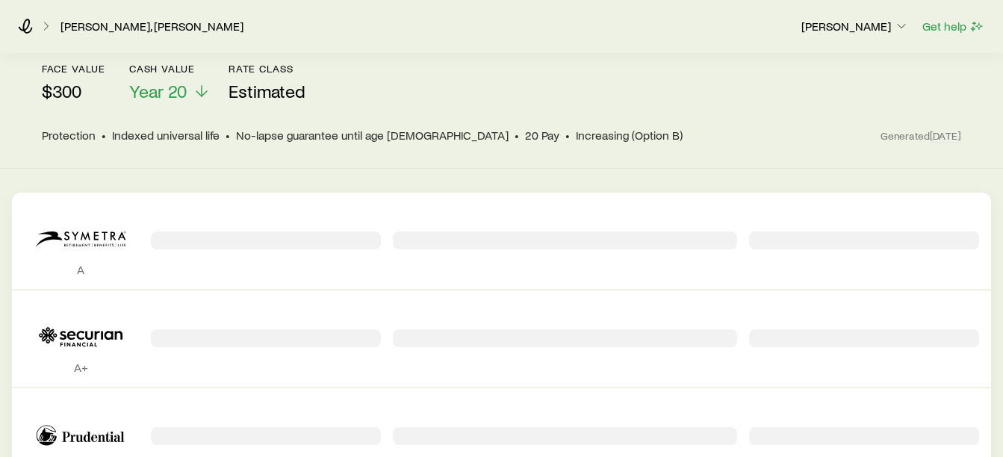
scroll to position [70, 0]
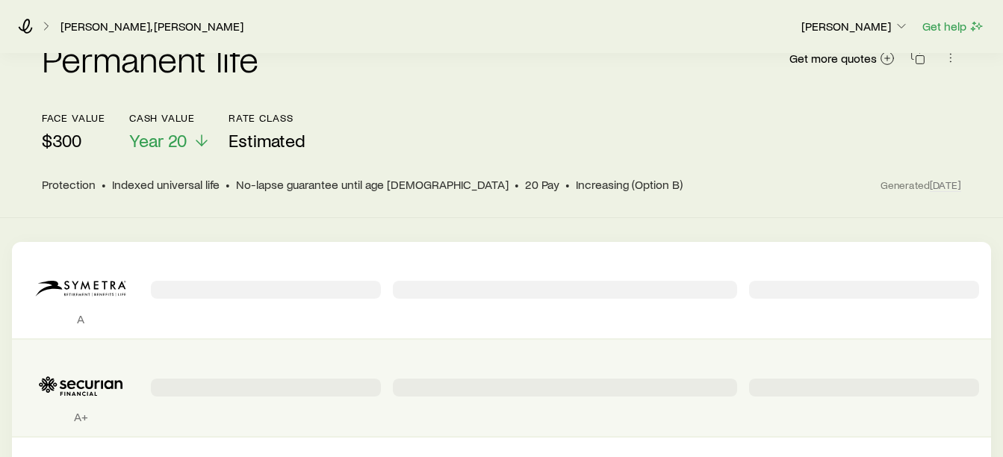
click at [138, 404] on div "A+" at bounding box center [81, 388] width 115 height 72
click at [110, 386] on icon "Permanent quotes" at bounding box center [81, 387] width 114 height 46
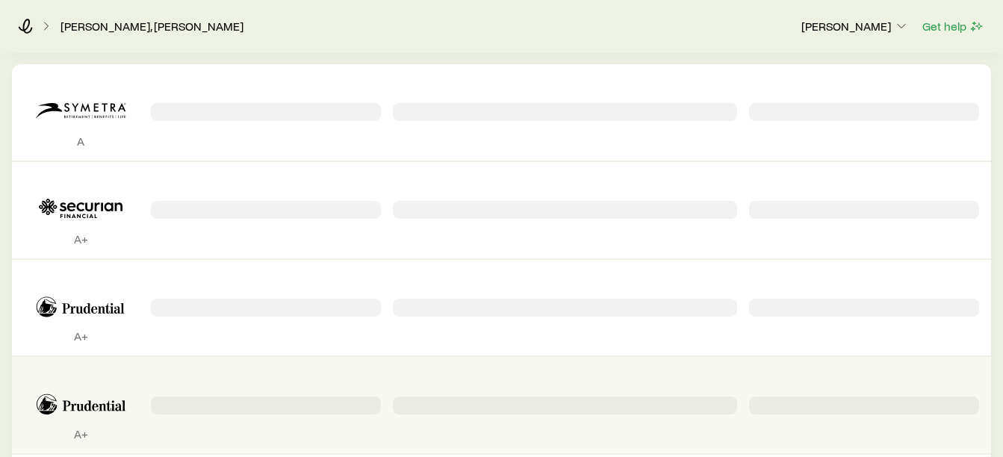
scroll to position [299, 0]
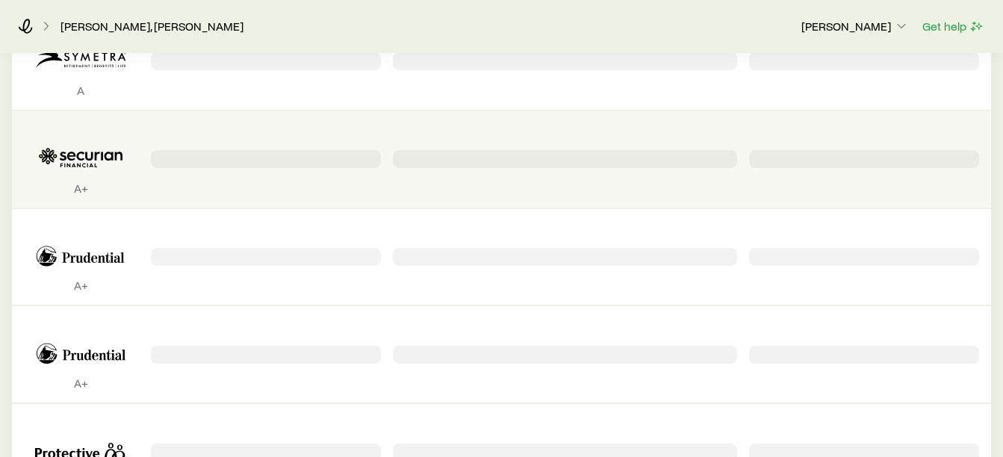
click at [72, 153] on icon "Permanent quotes" at bounding box center [91, 160] width 63 height 16
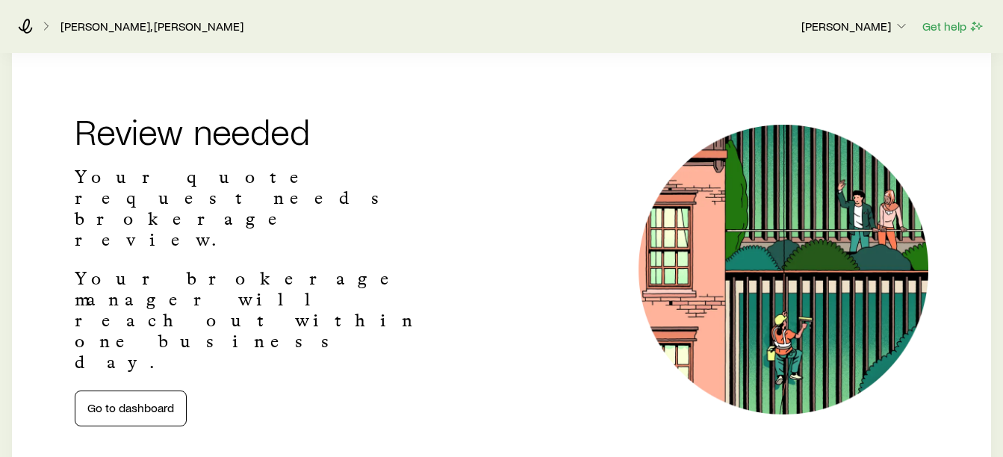
scroll to position [260, 0]
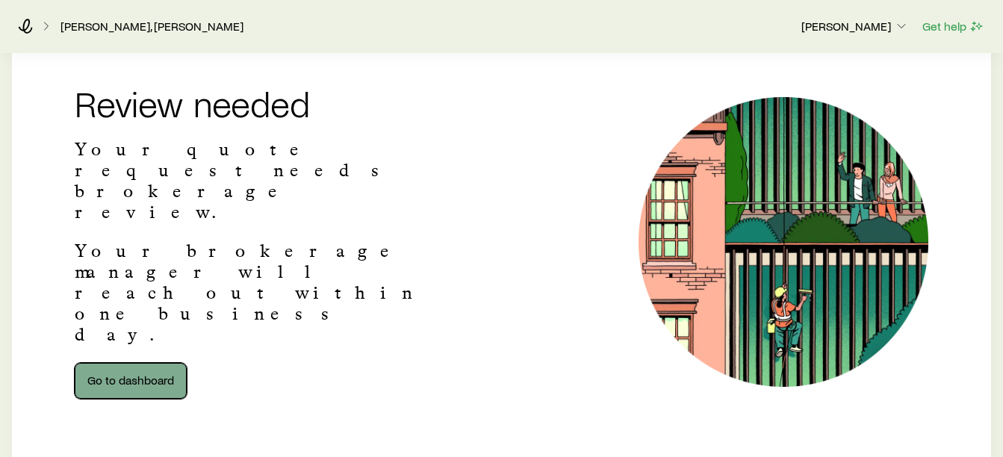
click at [138, 363] on link "Go to dashboard" at bounding box center [131, 381] width 112 height 36
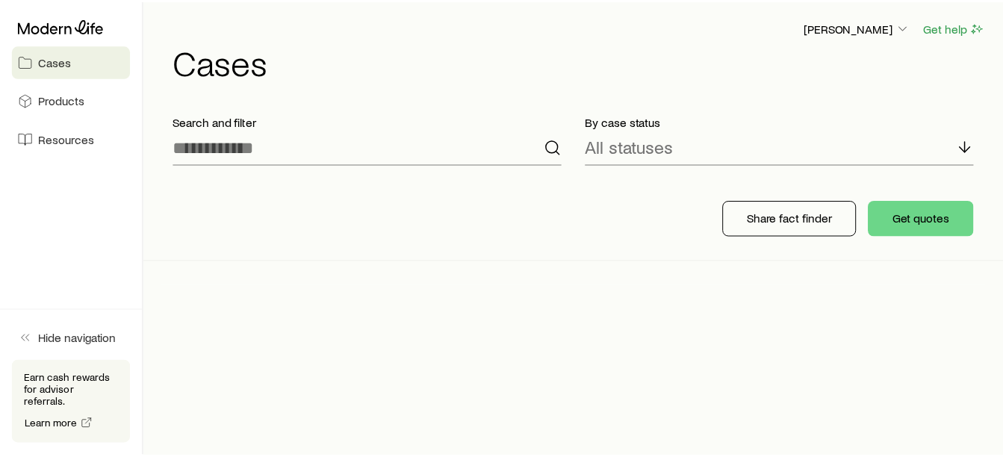
scroll to position [14324, 0]
